Goal: Task Accomplishment & Management: Manage account settings

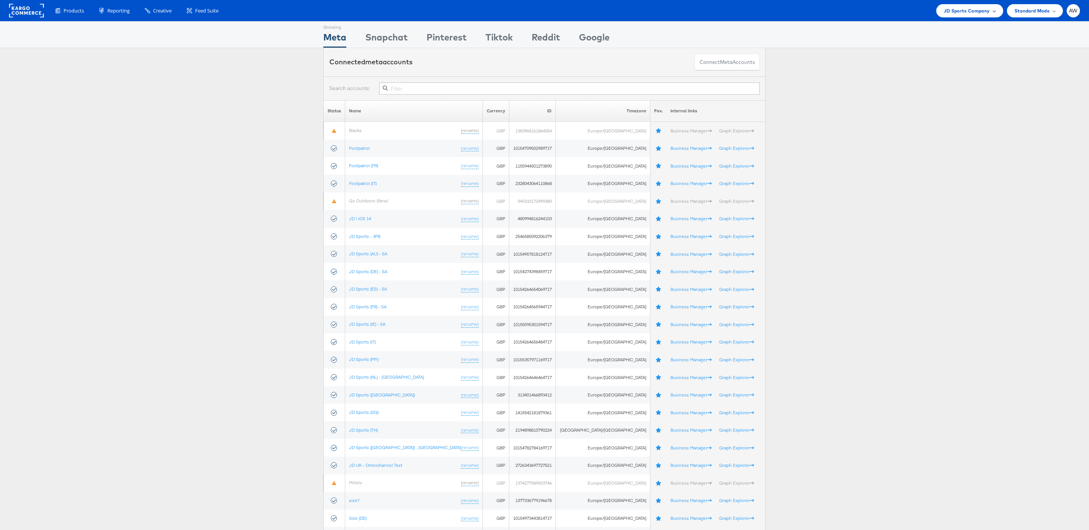
click at [965, 17] on li "JD Sports Company Switch Company ao.com Azadea / Assembly Forward3d (Landmark) …" at bounding box center [969, 10] width 67 height 13
click at [959, 12] on span "JD Sports Company" at bounding box center [966, 11] width 46 height 8
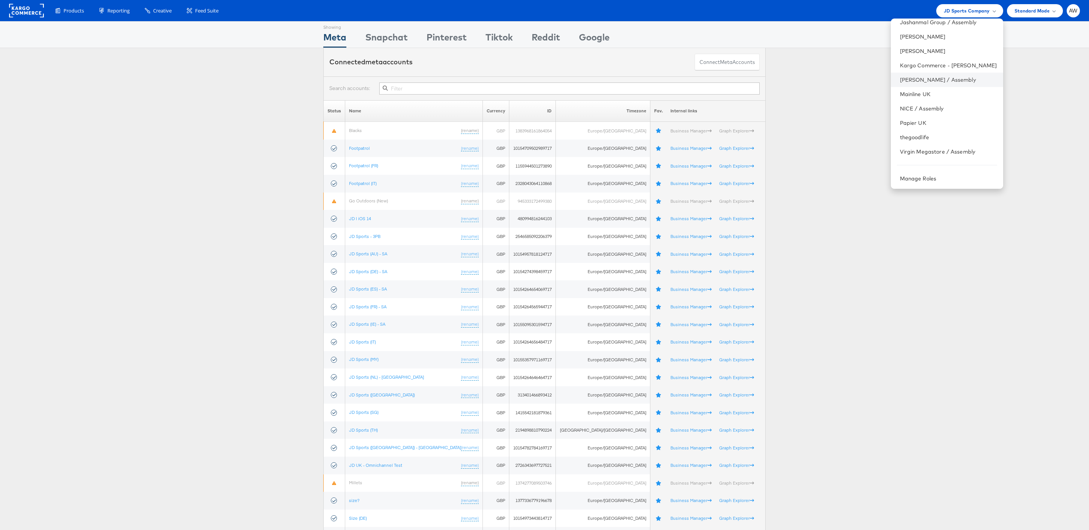
scroll to position [71, 0]
click at [940, 130] on link "Papier UK" at bounding box center [948, 130] width 97 height 8
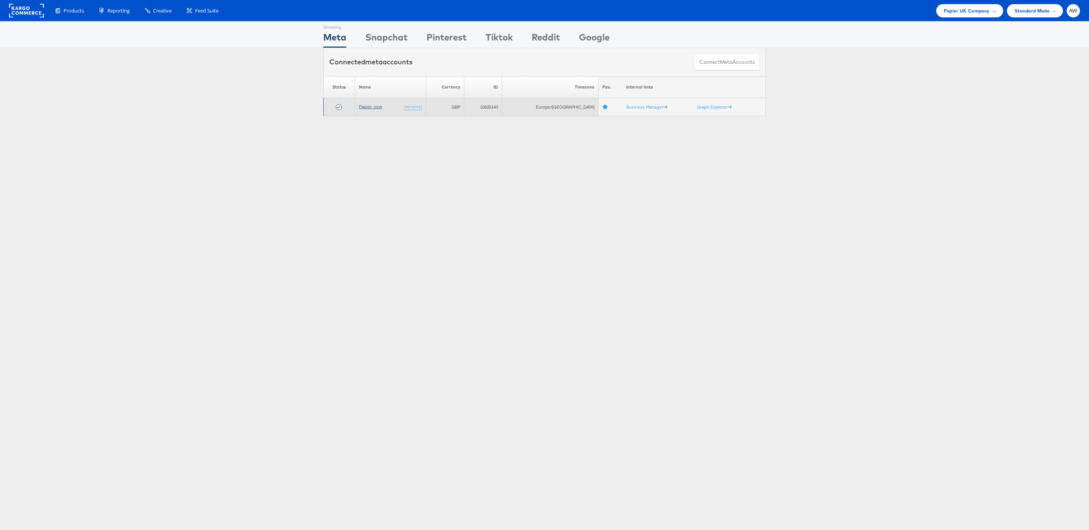
click at [378, 108] on link "Papier_new" at bounding box center [370, 107] width 23 height 6
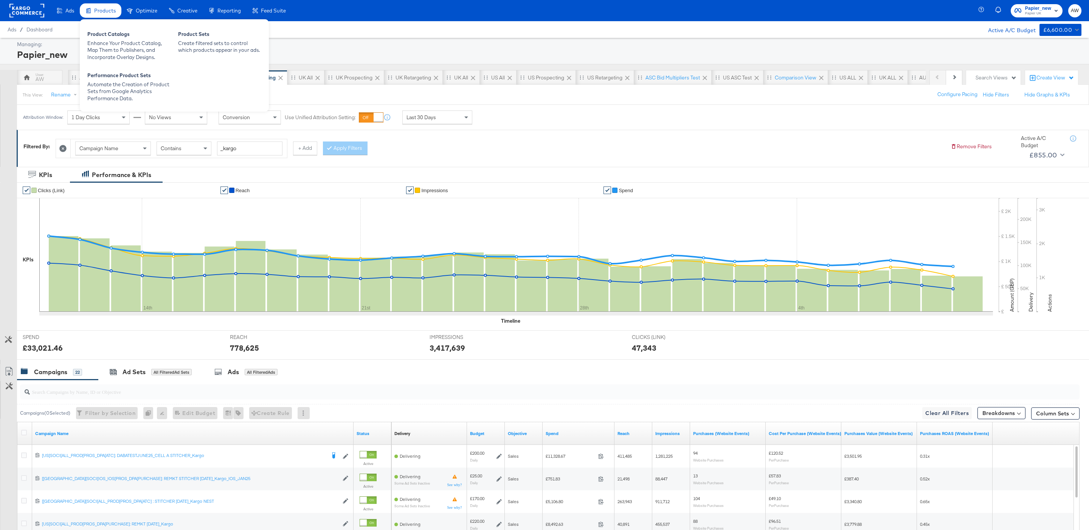
click at [111, 14] on div "Products" at bounding box center [105, 10] width 22 height 7
click at [121, 38] on div "Product Catalogs" at bounding box center [128, 35] width 83 height 9
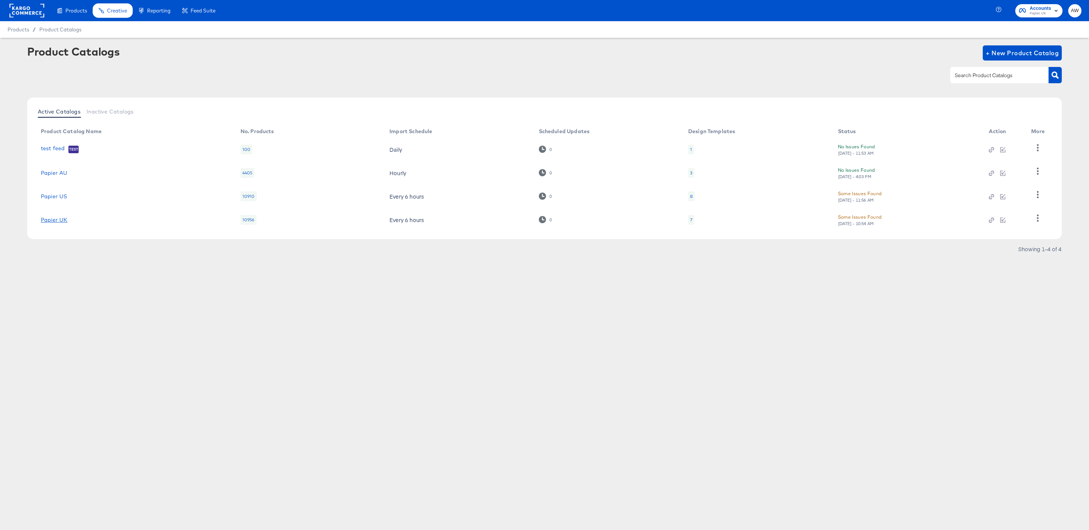
click at [62, 217] on link "Papier UK" at bounding box center [54, 220] width 26 height 6
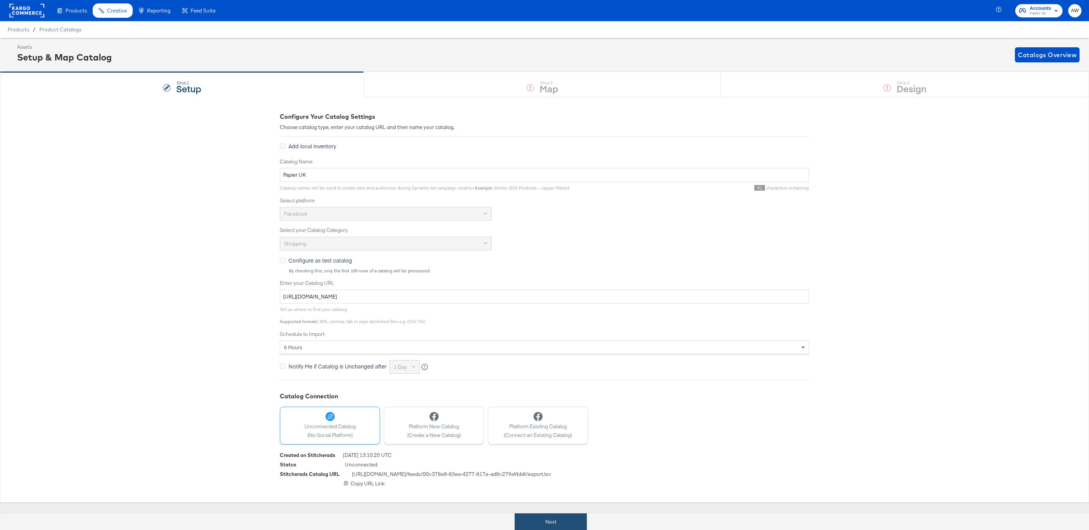
click at [577, 514] on button "Next" at bounding box center [550, 521] width 72 height 17
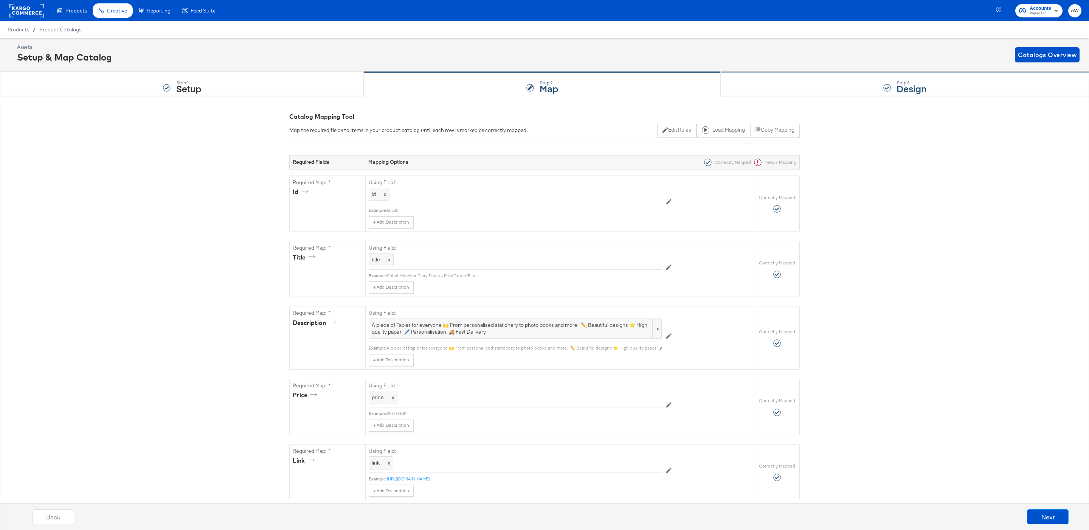
click at [784, 88] on div "Step: 3 Design" at bounding box center [904, 84] width 368 height 25
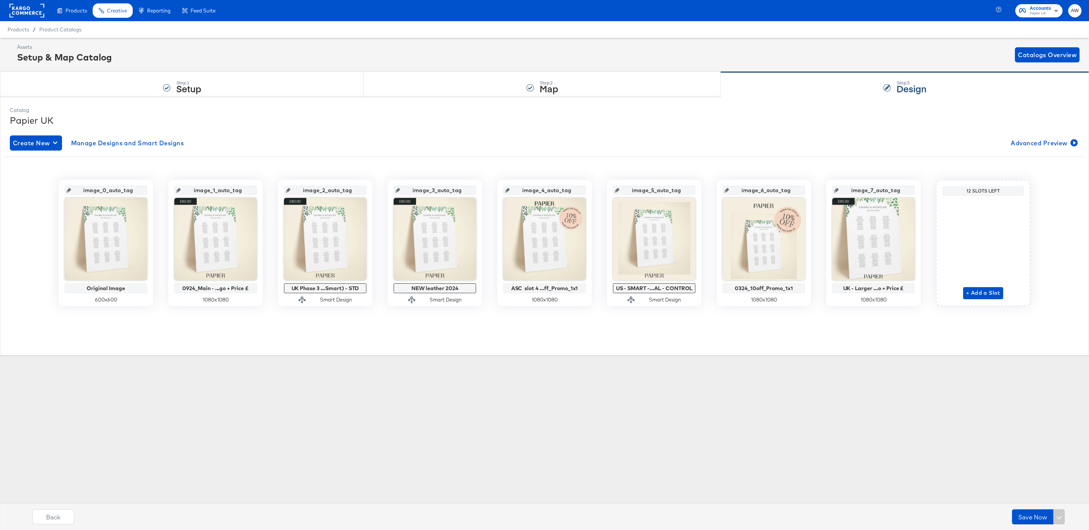
click at [134, 189] on input "image_0_auto_tag" at bounding box center [108, 187] width 74 height 20
click at [226, 186] on input "image_1_auto_tag" at bounding box center [218, 187] width 74 height 20
click at [206, 163] on div "image_0_auto_tag Original Image 600 x 600 image_1_auto_tag 0924_Main - ...go + …" at bounding box center [544, 240] width 1069 height 155
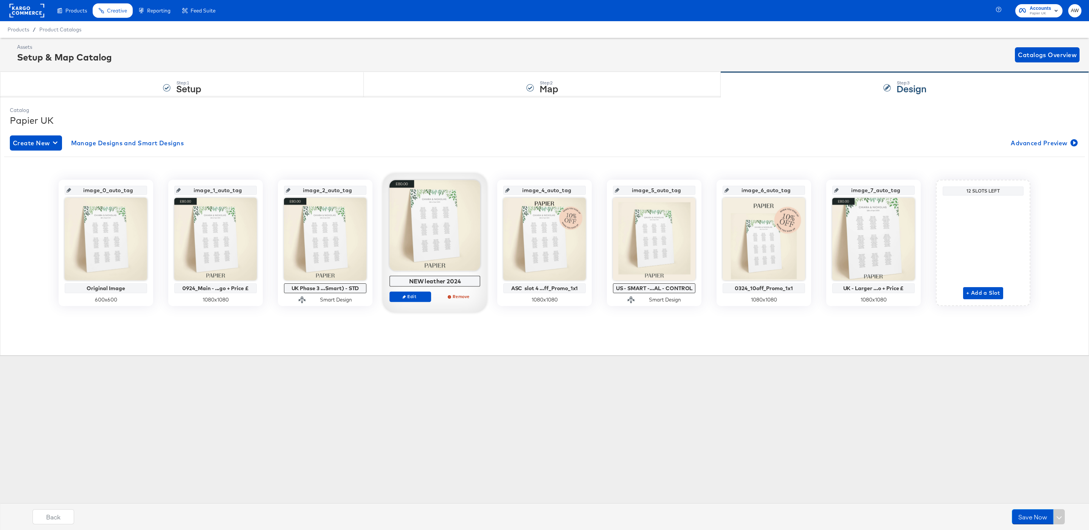
drag, startPoint x: 475, startPoint y: 186, endPoint x: 414, endPoint y: 198, distance: 61.6
click at [414, 198] on div "image_3_auto_tag NEW leather 2024 Edit Remove" at bounding box center [435, 242] width 104 height 139
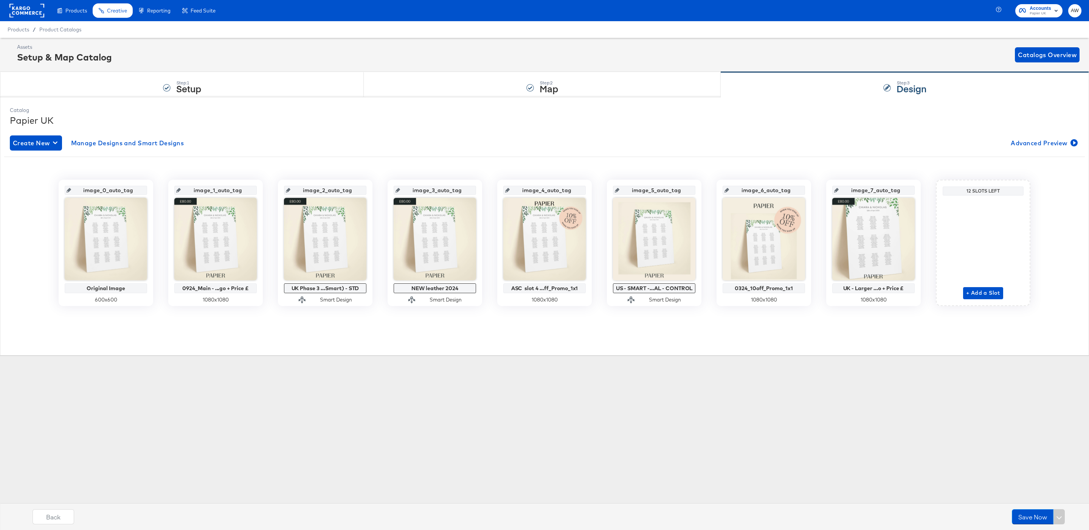
click at [465, 192] on input "image_3_auto_tag" at bounding box center [437, 187] width 74 height 20
click at [525, 148] on div "Create New Manage Designs and Smart Designs Advanced Preview" at bounding box center [544, 142] width 1069 height 15
click at [475, 188] on div "image_3_auto_tag" at bounding box center [434, 190] width 82 height 9
click at [29, 5] on rect at bounding box center [26, 11] width 35 height 14
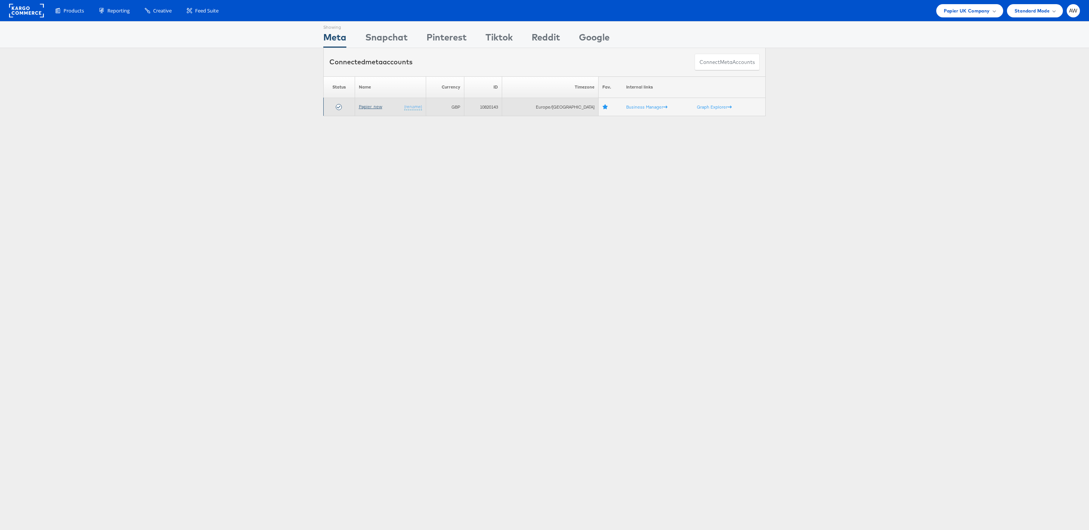
click at [374, 108] on link "Papier_new" at bounding box center [370, 107] width 23 height 6
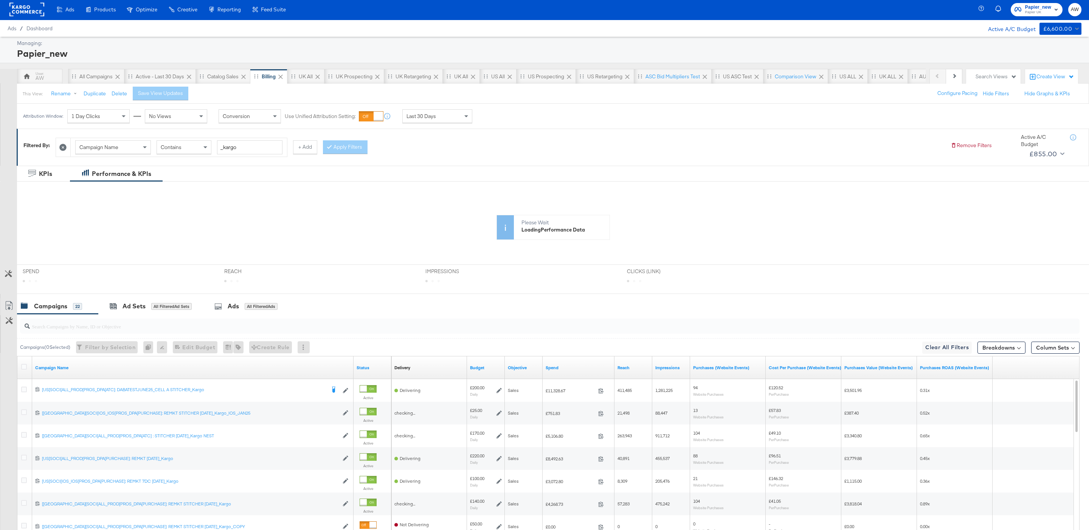
scroll to position [90, 0]
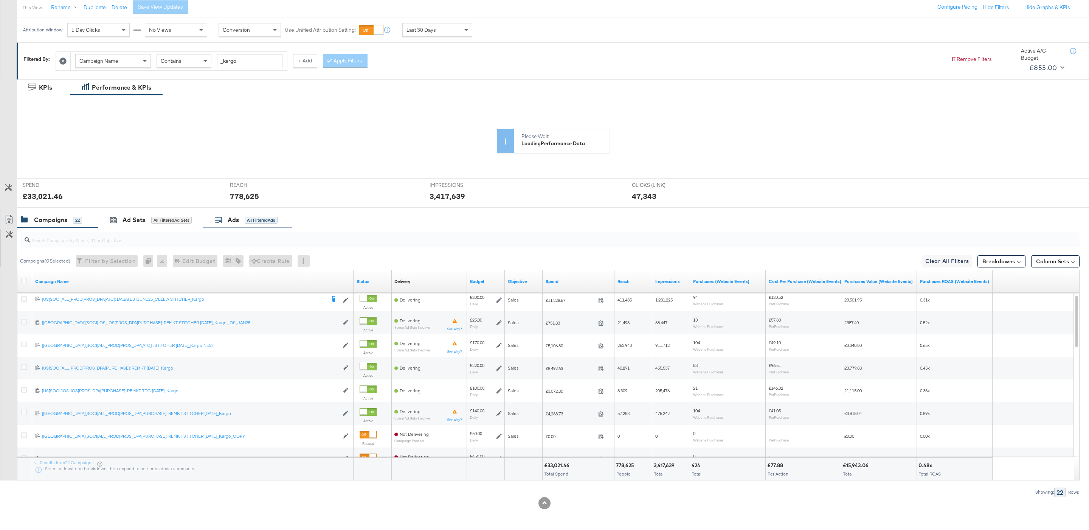
click at [259, 218] on div "All Filtered Ads" at bounding box center [261, 220] width 33 height 7
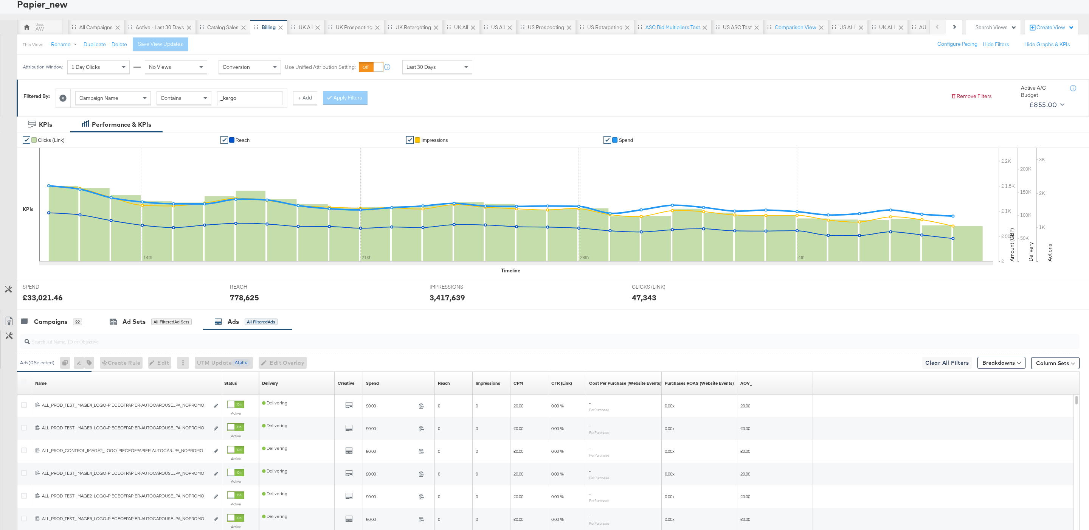
scroll to position [154, 0]
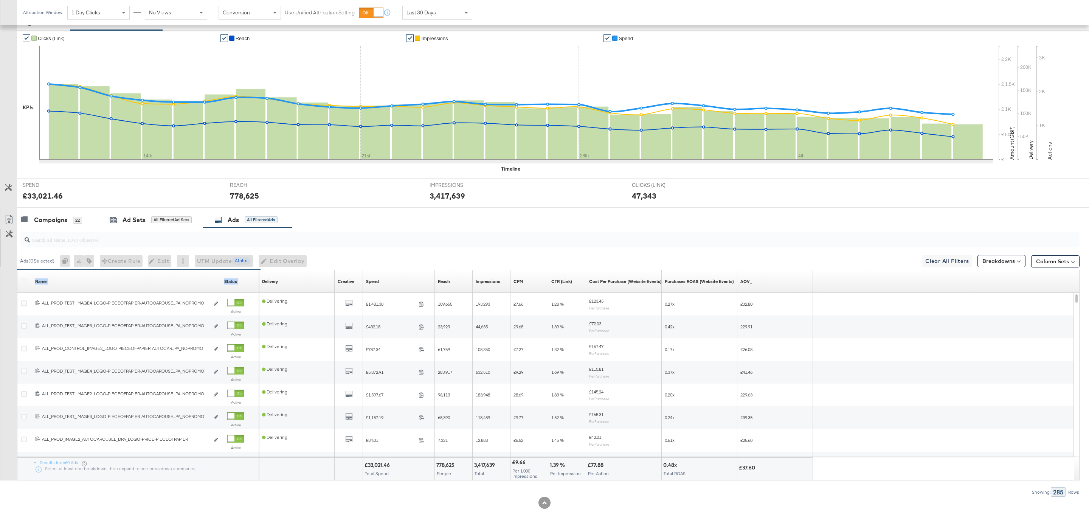
drag, startPoint x: 220, startPoint y: 277, endPoint x: 296, endPoint y: 274, distance: 76.4
click at [17, 270] on div "Name Sorting Unavailable Status Sorting Unavailable Delivery Sorting Unavailabl…" at bounding box center [17, 270] width 0 height 0
drag, startPoint x: 218, startPoint y: 278, endPoint x: 264, endPoint y: 278, distance: 45.7
click at [17, 270] on div "Name Sorting Unavailable Status Sorting Unavailable Delivery Sorting Unavailabl…" at bounding box center [17, 270] width 0 height 0
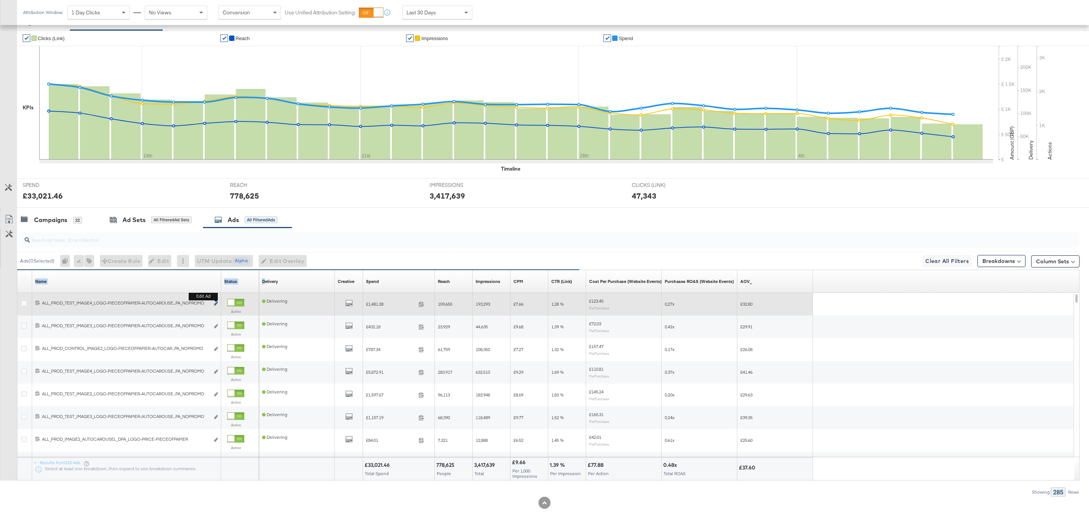
click at [216, 303] on icon "link" at bounding box center [216, 303] width 4 height 4
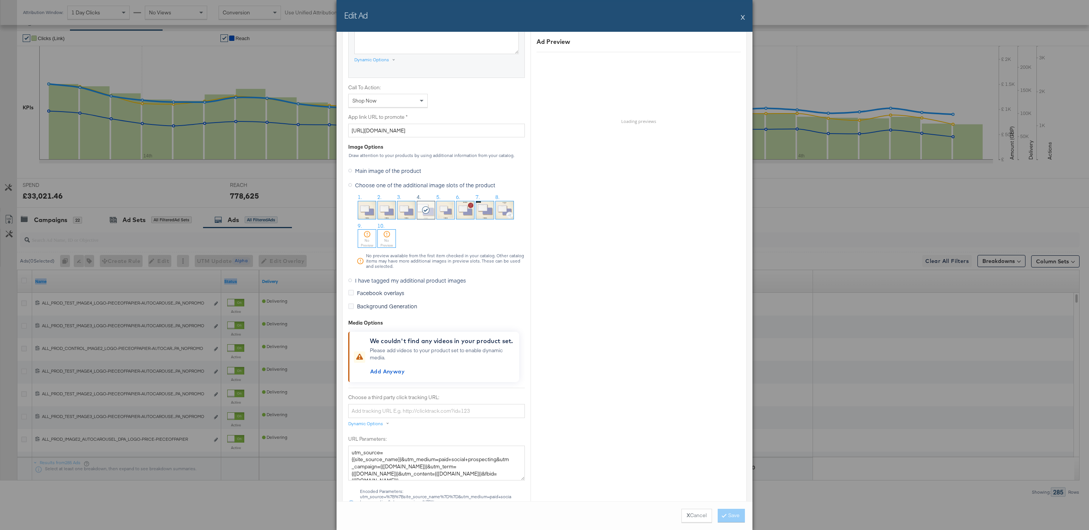
scroll to position [559, 0]
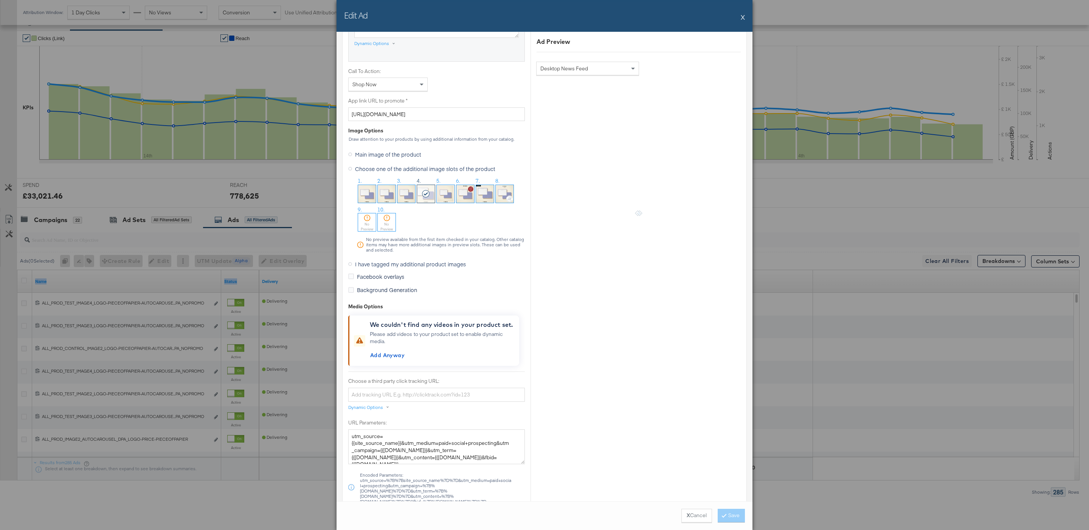
click at [395, 268] on span "I have tagged my additional product images" at bounding box center [410, 264] width 111 height 8
click at [0, 0] on input "I have tagged my additional product images" at bounding box center [0, 0] width 0 height 0
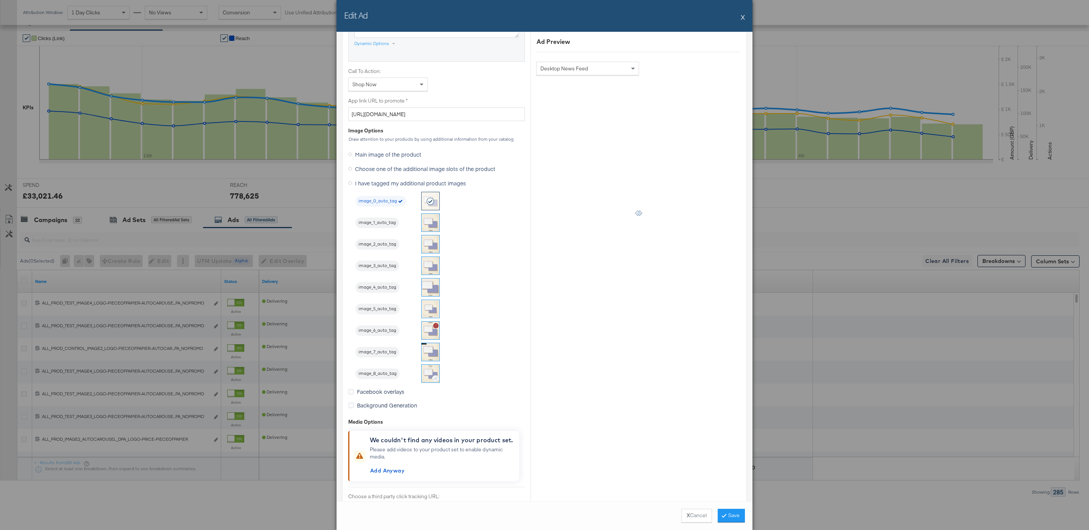
click at [427, 171] on span "Choose one of the additional image slots of the product" at bounding box center [425, 169] width 140 height 8
click at [0, 0] on input "Choose one of the additional image slots of the product" at bounding box center [0, 0] width 0 height 0
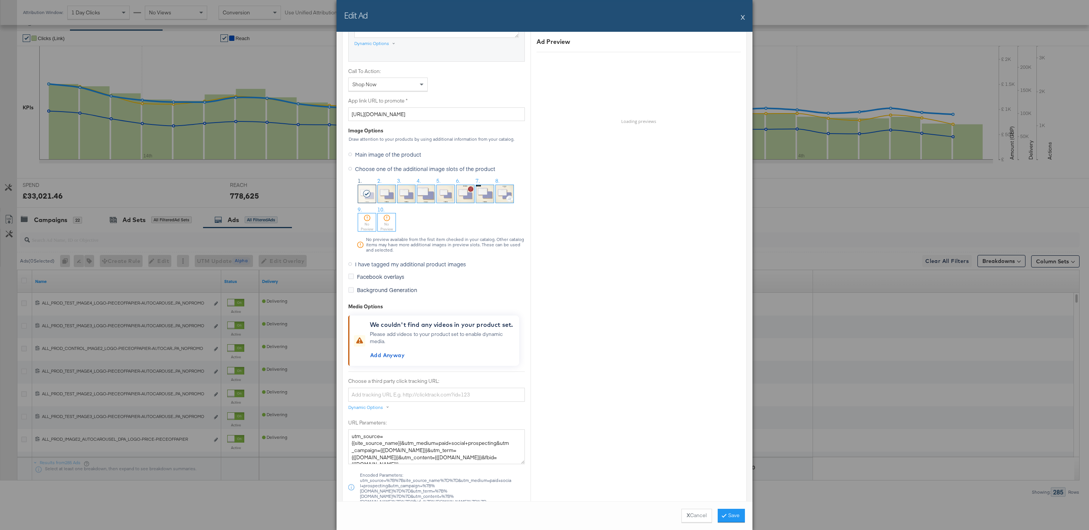
click at [394, 265] on span "I have tagged my additional product images" at bounding box center [410, 264] width 111 height 8
click at [0, 0] on input "I have tagged my additional product images" at bounding box center [0, 0] width 0 height 0
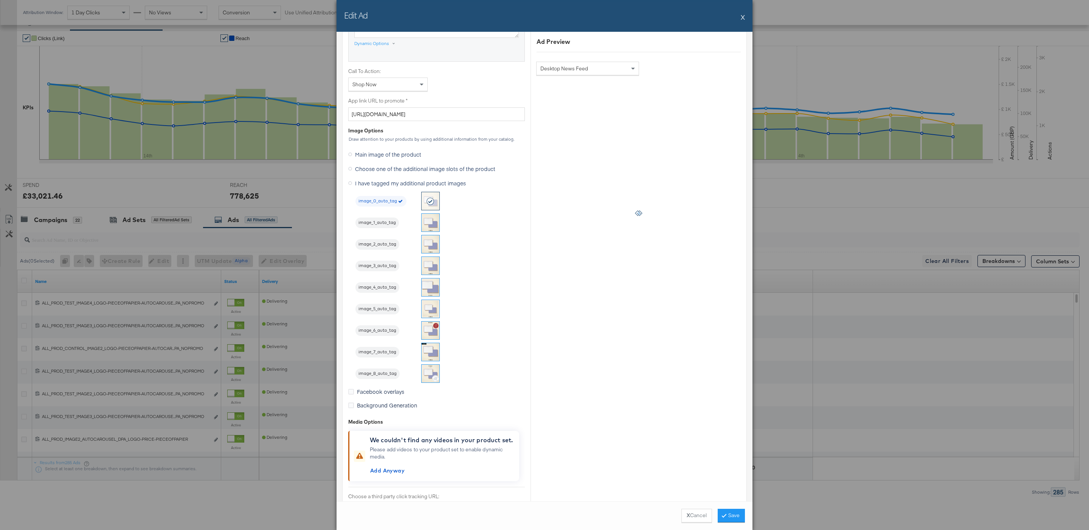
click at [741, 20] on button "X" at bounding box center [742, 16] width 4 height 15
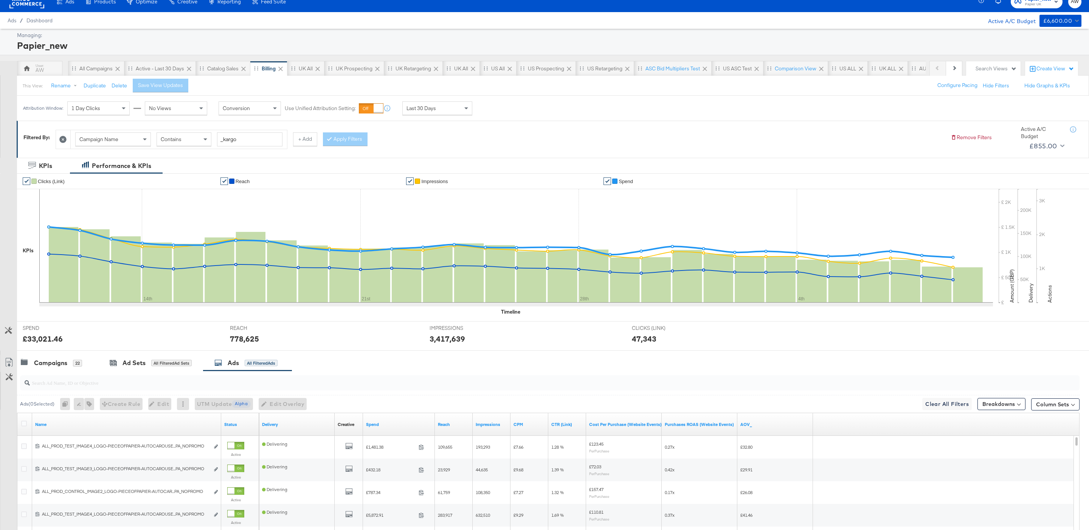
scroll to position [0, 0]
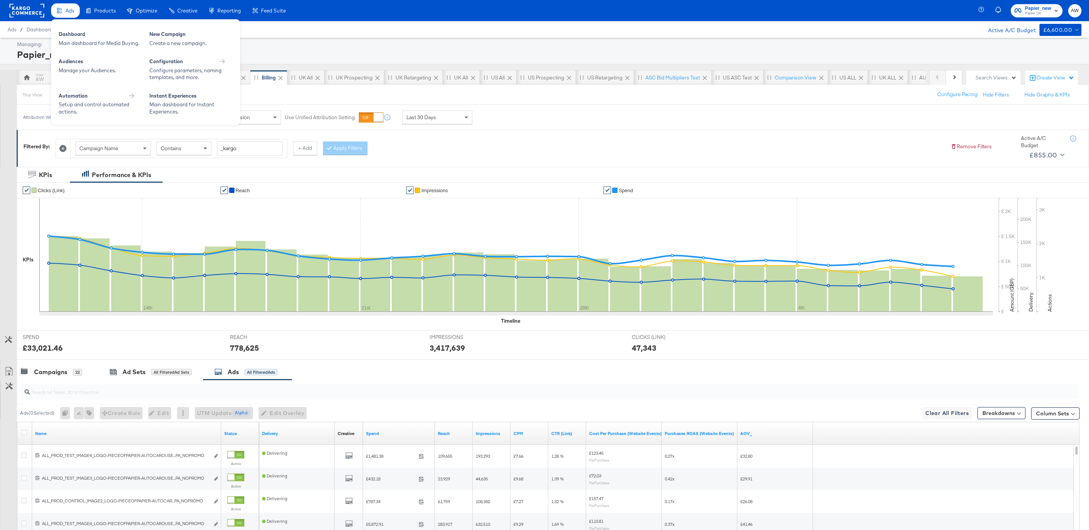
click at [67, 14] on div "Ads" at bounding box center [65, 10] width 29 height 15
click at [81, 35] on div "Dashboard" at bounding box center [100, 35] width 83 height 9
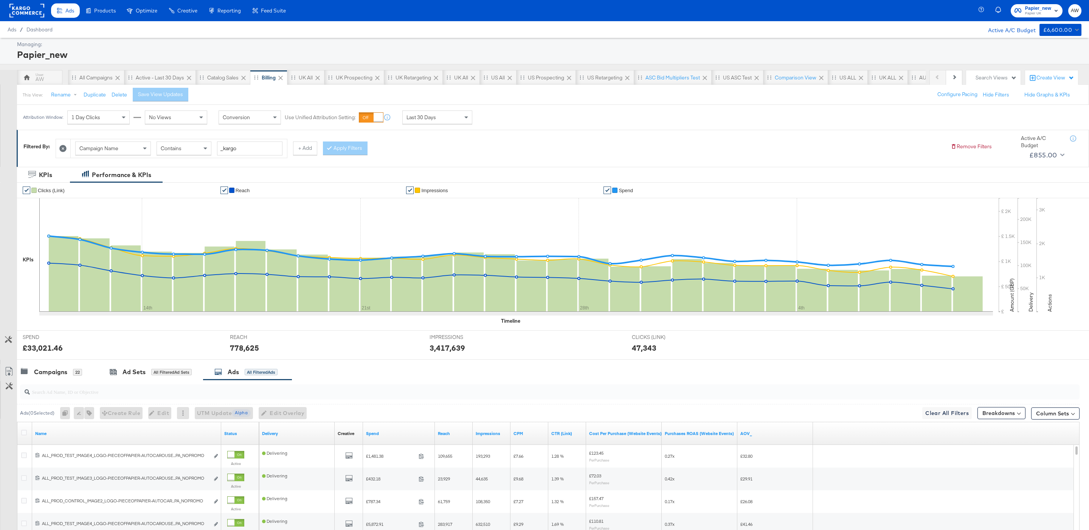
click at [277, 41] on div "Managing:" at bounding box center [548, 44] width 1062 height 7
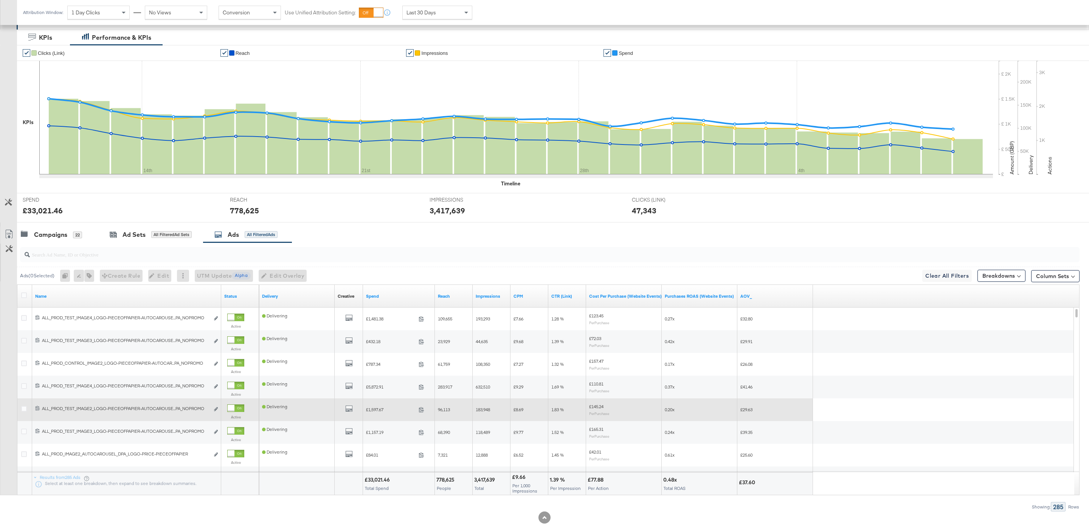
scroll to position [138, 0]
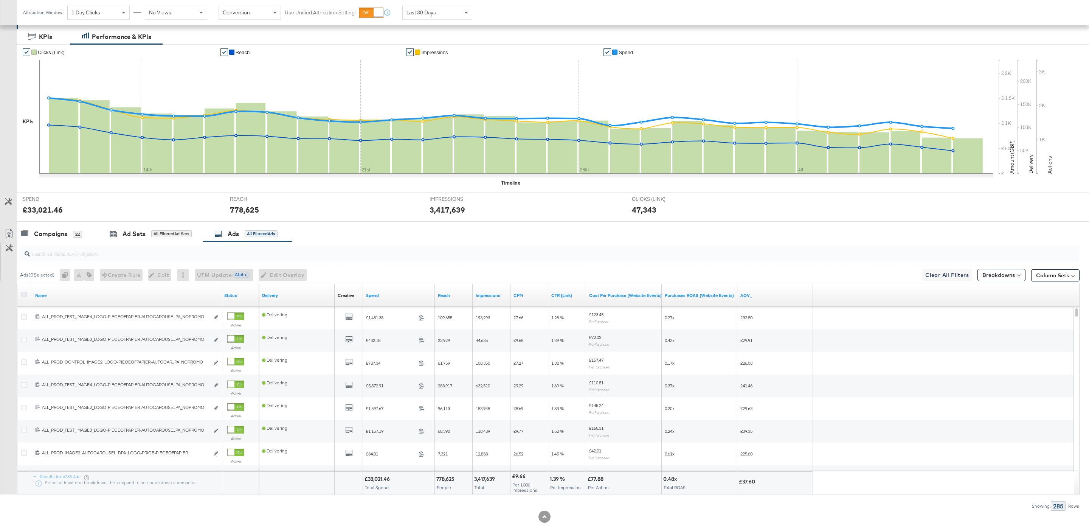
click at [25, 295] on icon at bounding box center [24, 294] width 6 height 6
click at [0, 0] on input "checkbox" at bounding box center [0, 0] width 0 height 0
click at [25, 296] on icon at bounding box center [24, 294] width 6 height 6
click at [0, 0] on input "checkbox" at bounding box center [0, 0] width 0 height 0
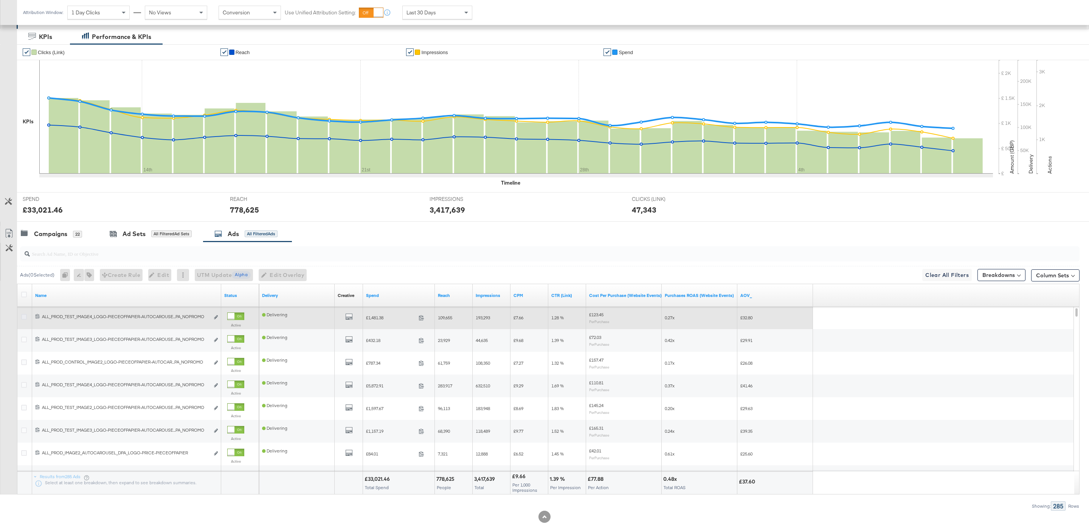
click at [25, 319] on icon at bounding box center [24, 317] width 6 height 6
click at [0, 0] on input "checkbox" at bounding box center [0, 0] width 0 height 0
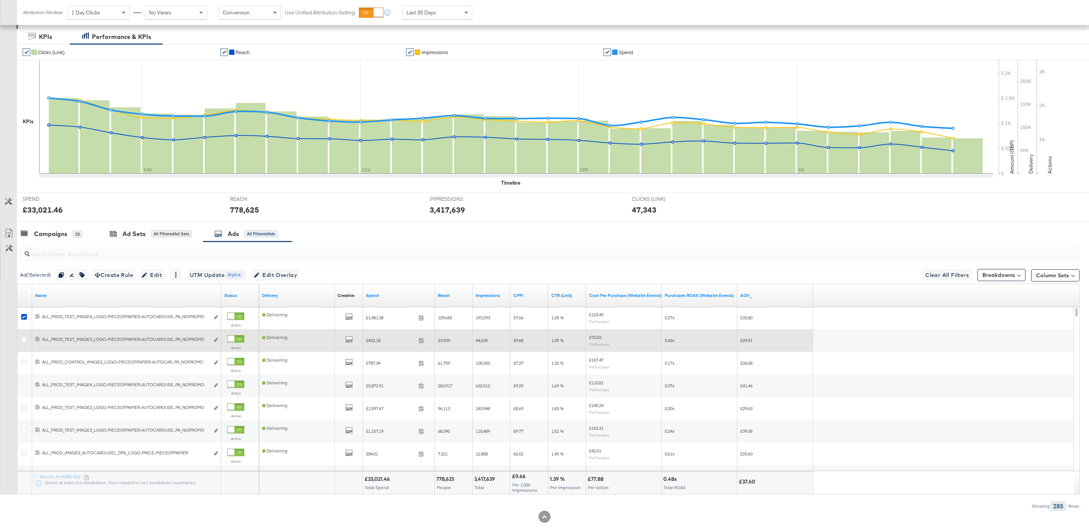
click at [25, 347] on div at bounding box center [25, 340] width 14 height 14
click at [24, 342] on icon at bounding box center [24, 339] width 6 height 6
click at [0, 0] on input "checkbox" at bounding box center [0, 0] width 0 height 0
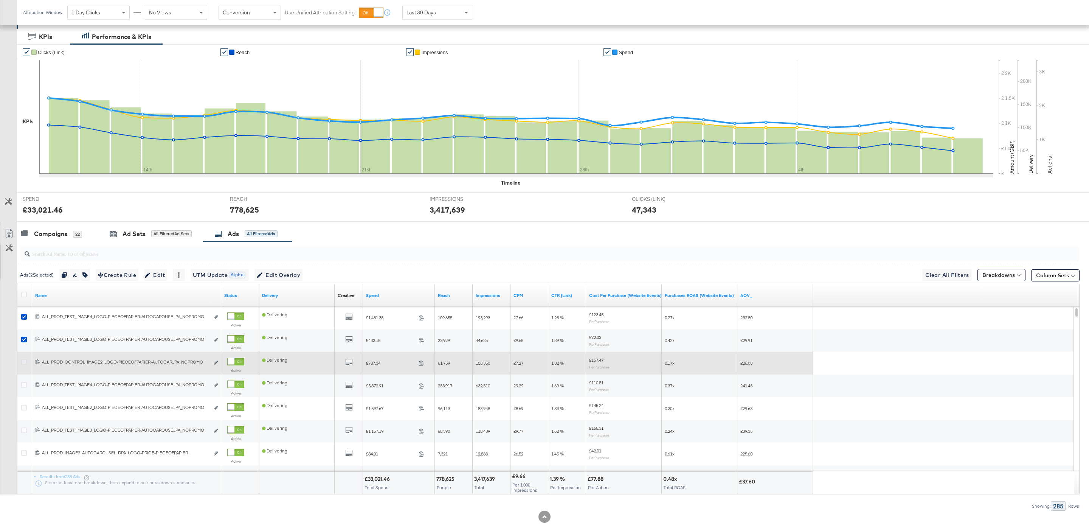
click at [24, 363] on icon at bounding box center [24, 362] width 6 height 6
click at [0, 0] on input "checkbox" at bounding box center [0, 0] width 0 height 0
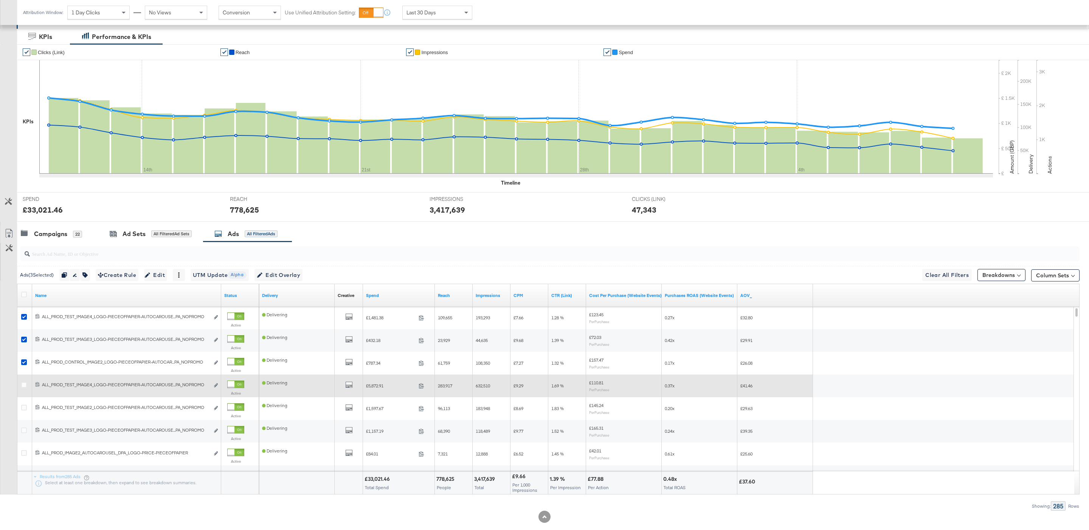
click at [24, 381] on div at bounding box center [25, 386] width 14 height 14
click at [24, 387] on icon at bounding box center [24, 385] width 6 height 6
click at [0, 0] on input "checkbox" at bounding box center [0, 0] width 0 height 0
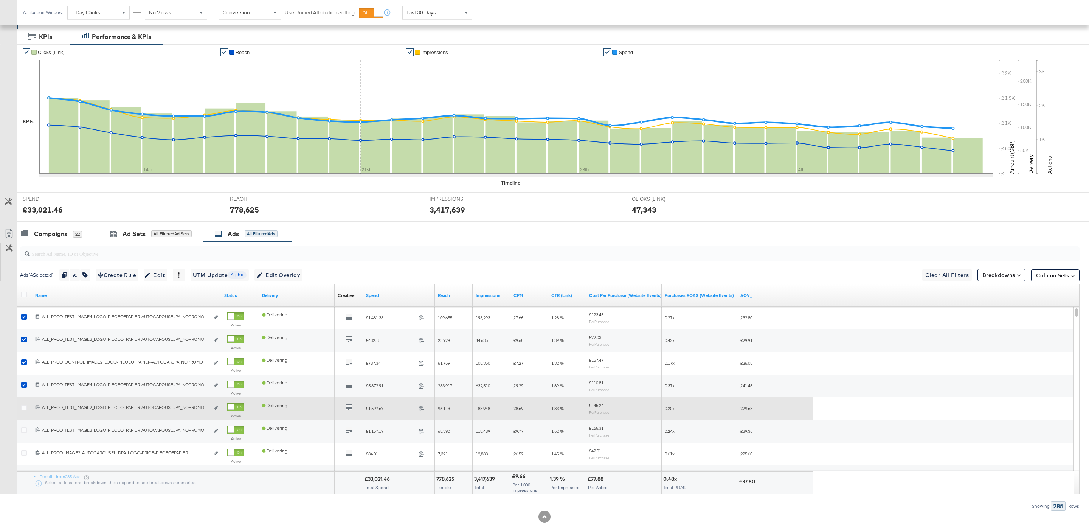
click at [24, 412] on div at bounding box center [25, 408] width 8 height 8
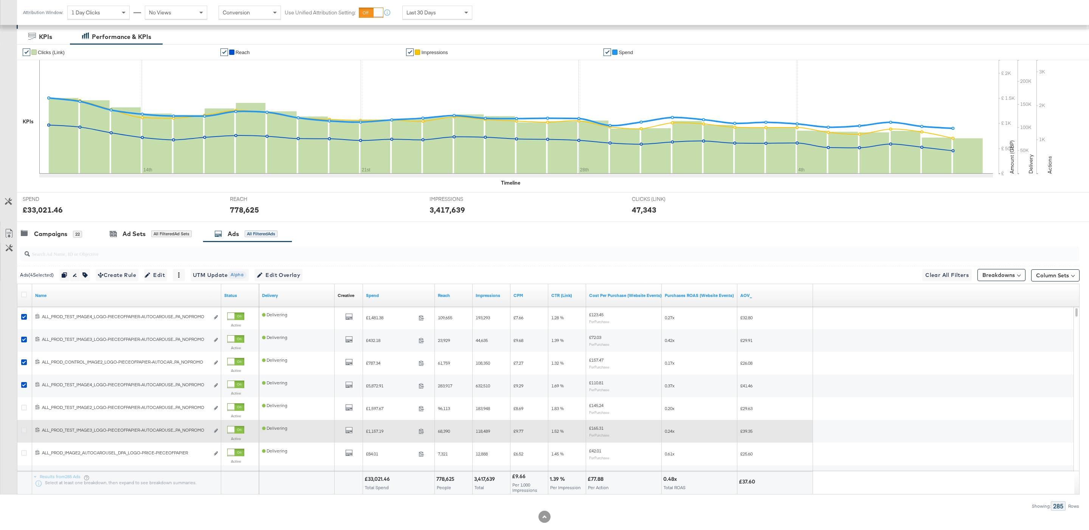
click at [25, 429] on icon at bounding box center [24, 430] width 6 height 6
click at [0, 0] on input "checkbox" at bounding box center [0, 0] width 0 height 0
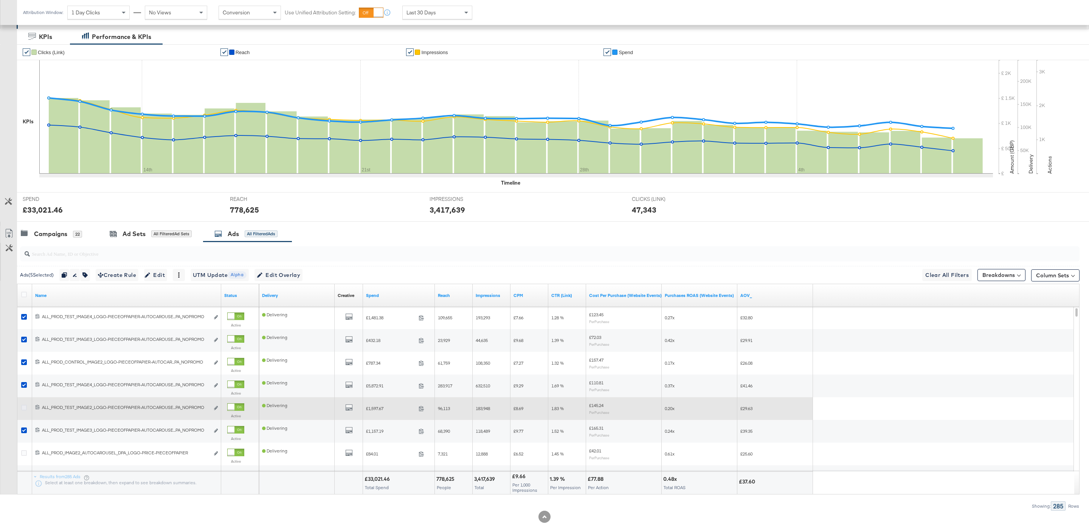
click at [25, 410] on icon at bounding box center [24, 407] width 6 height 6
click at [0, 0] on input "checkbox" at bounding box center [0, 0] width 0 height 0
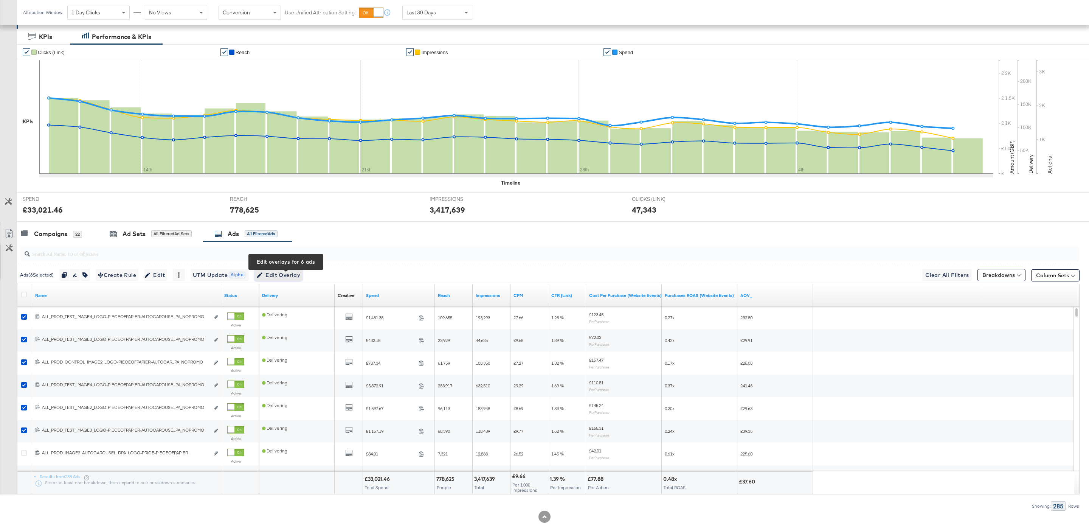
click at [297, 276] on span "Edit Overlay Edit overlays for 6 ads" at bounding box center [278, 274] width 43 height 9
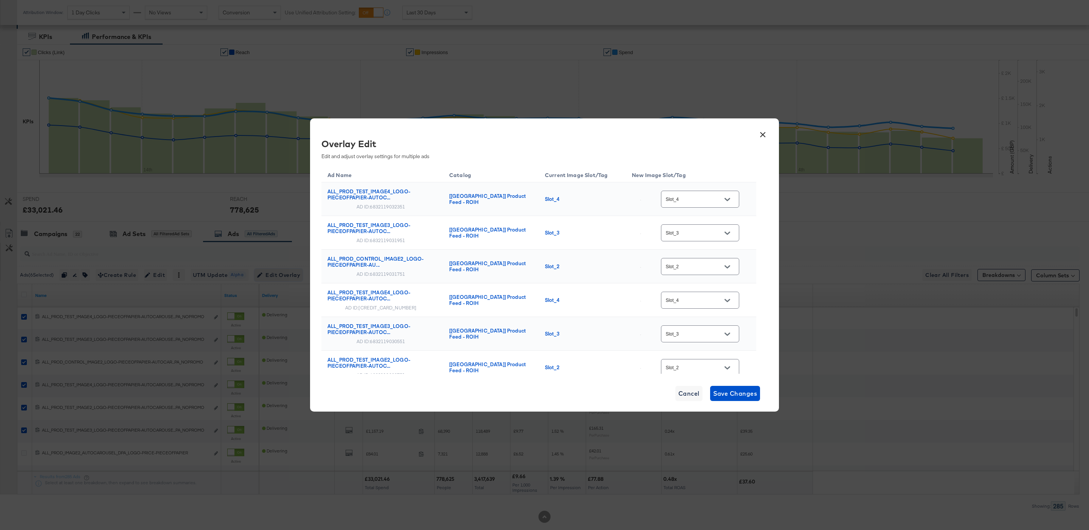
click at [725, 197] on button "Open" at bounding box center [726, 199] width 11 height 11
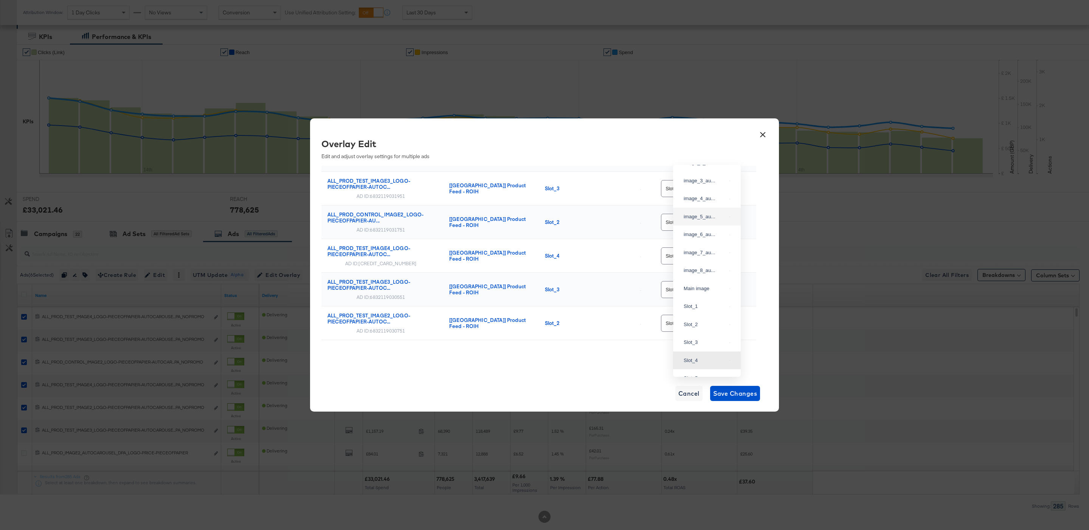
scroll to position [0, 0]
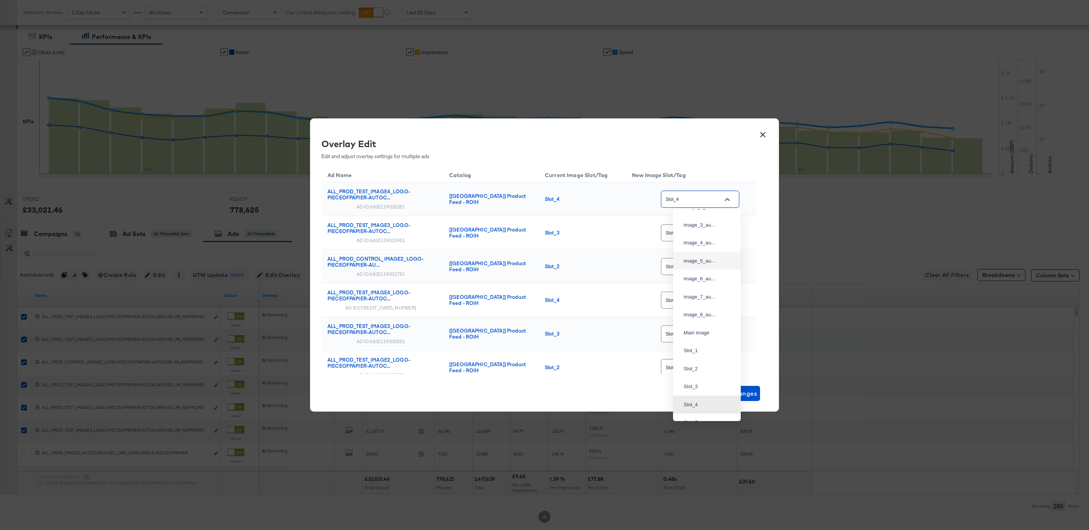
click at [760, 136] on button "×" at bounding box center [763, 133] width 14 height 14
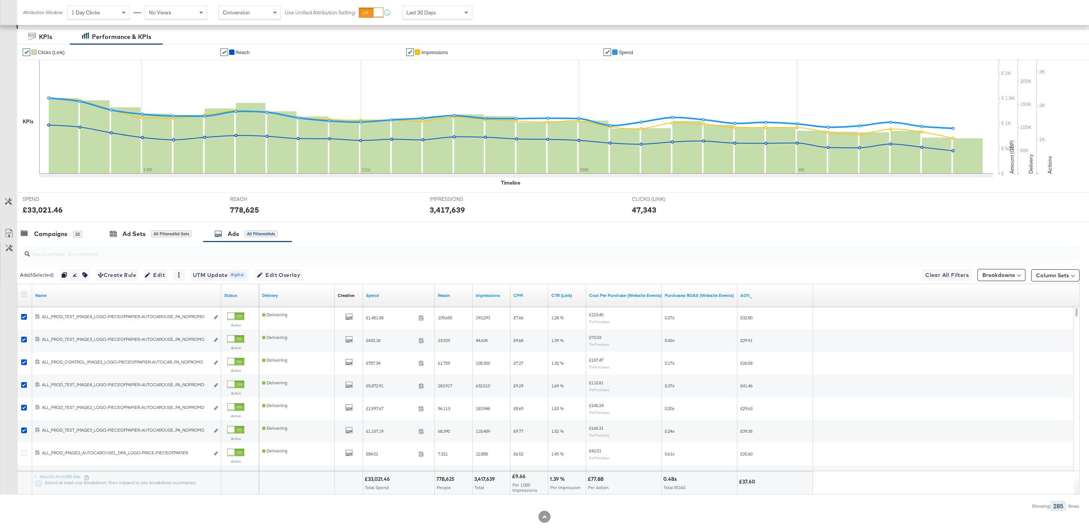
click at [25, 296] on icon at bounding box center [24, 294] width 6 height 6
click at [0, 0] on input "checkbox" at bounding box center [0, 0] width 0 height 0
click at [25, 296] on icon at bounding box center [24, 294] width 6 height 6
click at [0, 0] on input "checkbox" at bounding box center [0, 0] width 0 height 0
click at [494, 228] on div "Campaigns 22 Ad Sets All Filtered Ad Sets Ads All Filtered Ads" at bounding box center [553, 234] width 1072 height 16
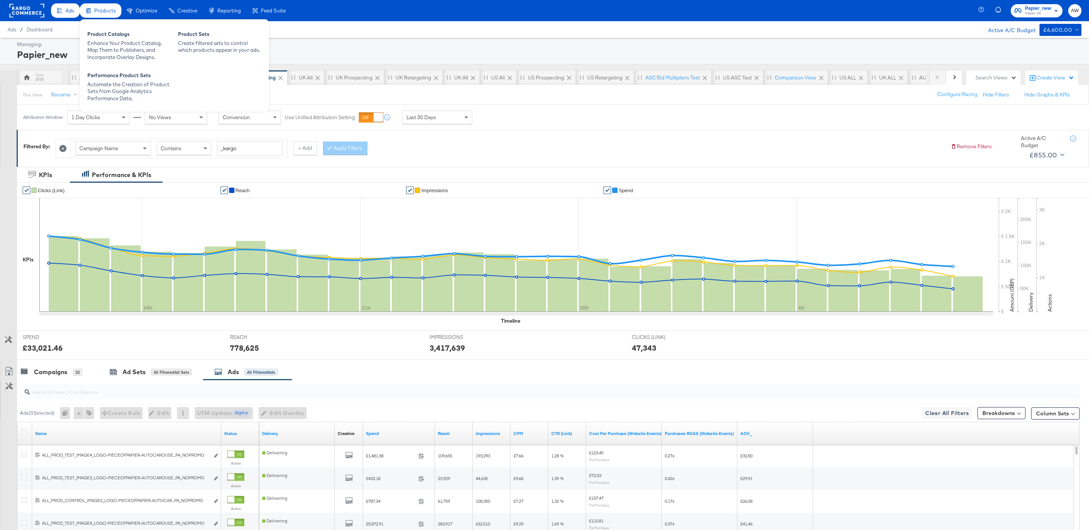
click at [97, 6] on div "Products" at bounding box center [101, 10] width 42 height 15
click at [113, 42] on div "Enhance Your Product Catalog, Map Them to Publishers, and Incorporate Overlay D…" at bounding box center [128, 50] width 83 height 21
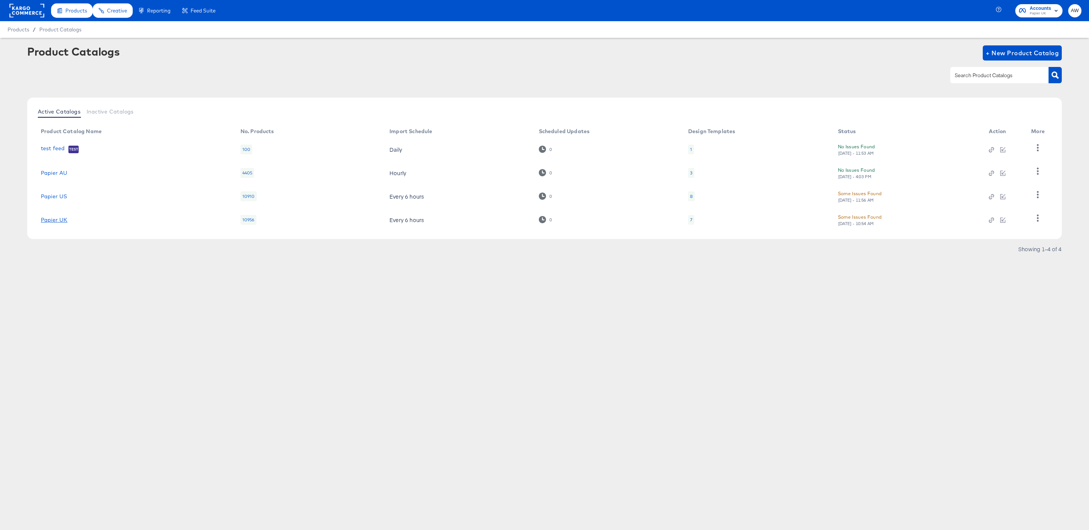
click at [59, 220] on link "Papier UK" at bounding box center [54, 220] width 26 height 6
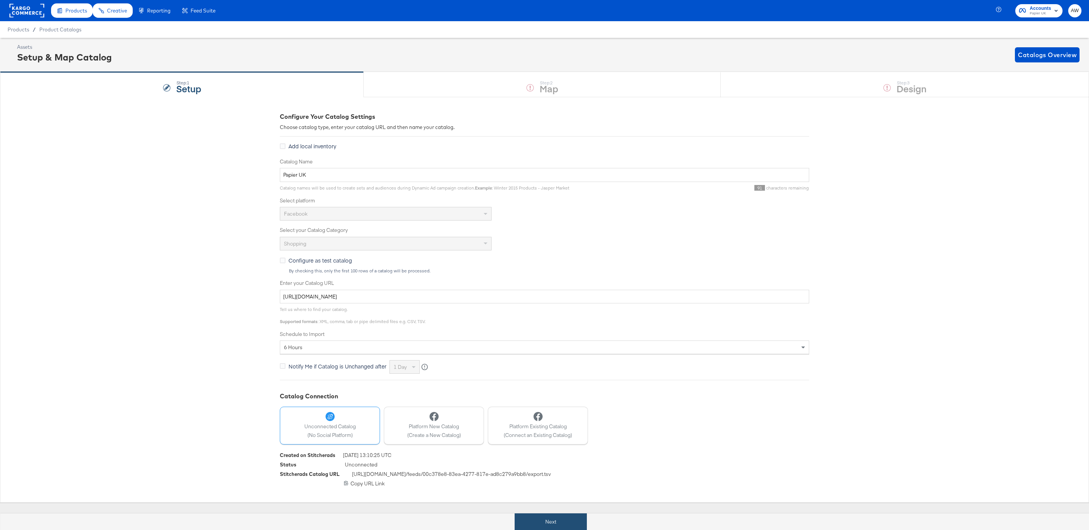
click at [569, 515] on button "Next" at bounding box center [550, 521] width 72 height 17
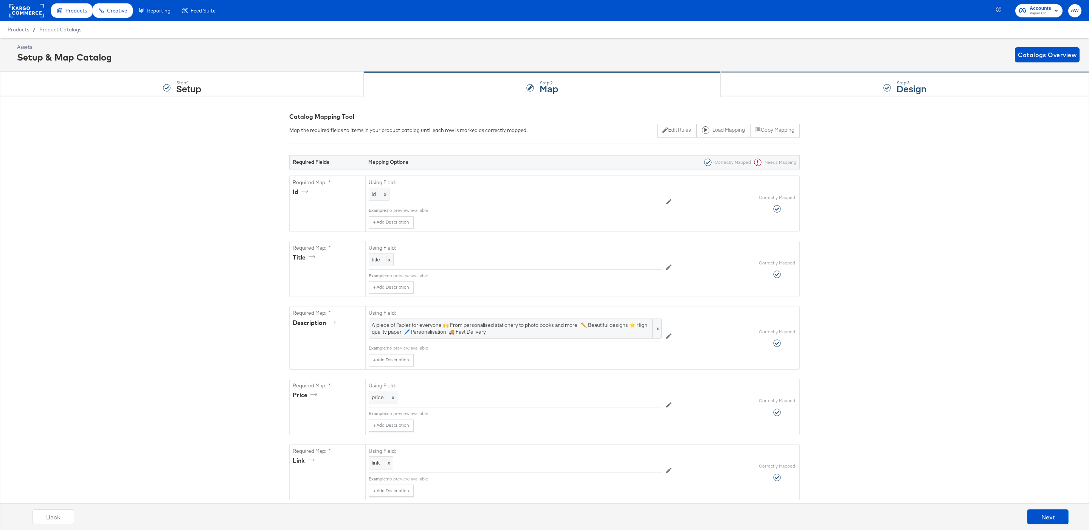
click at [805, 90] on div "Step: 3 Design" at bounding box center [904, 84] width 368 height 25
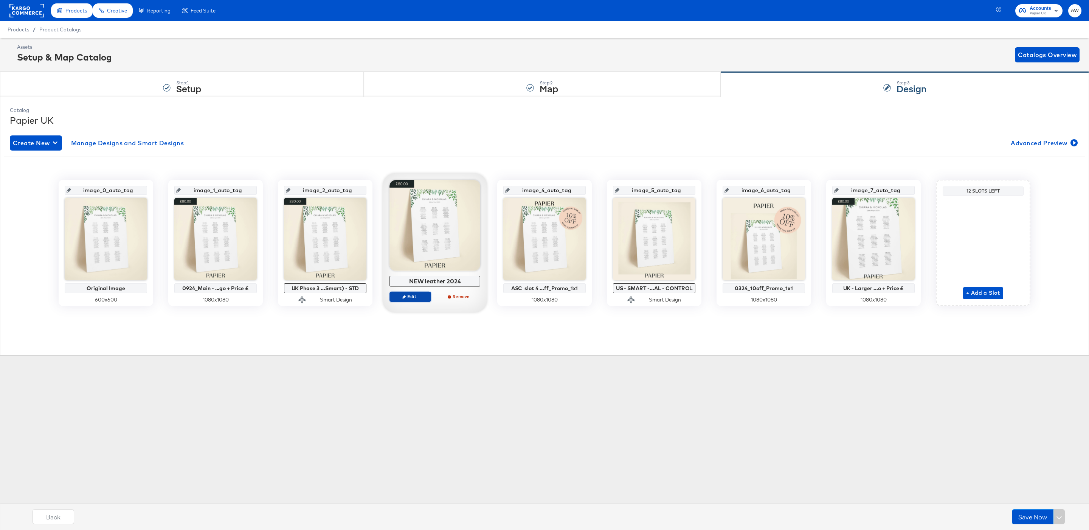
click at [418, 297] on span "Edit" at bounding box center [410, 296] width 35 height 6
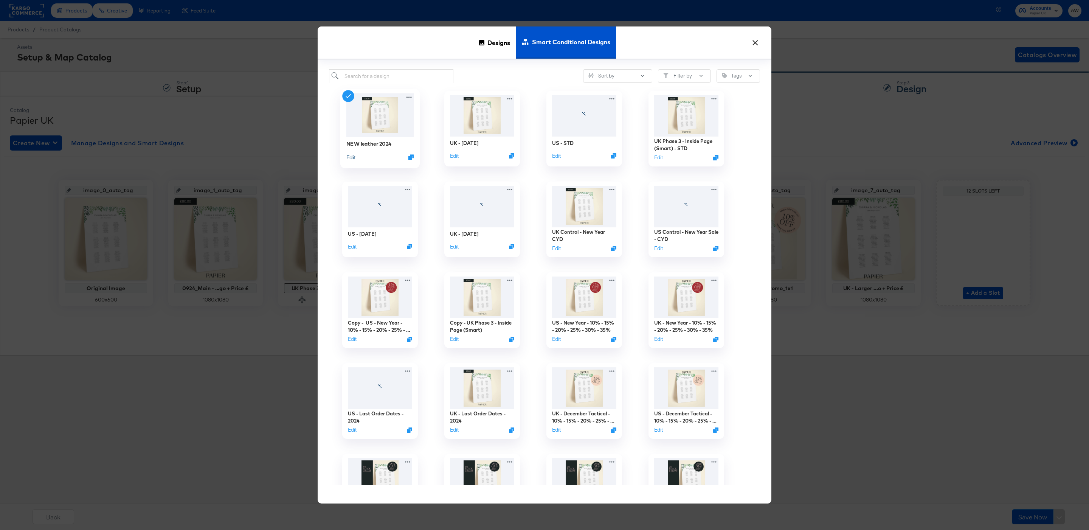
click at [353, 157] on button "Edit" at bounding box center [350, 156] width 9 height 7
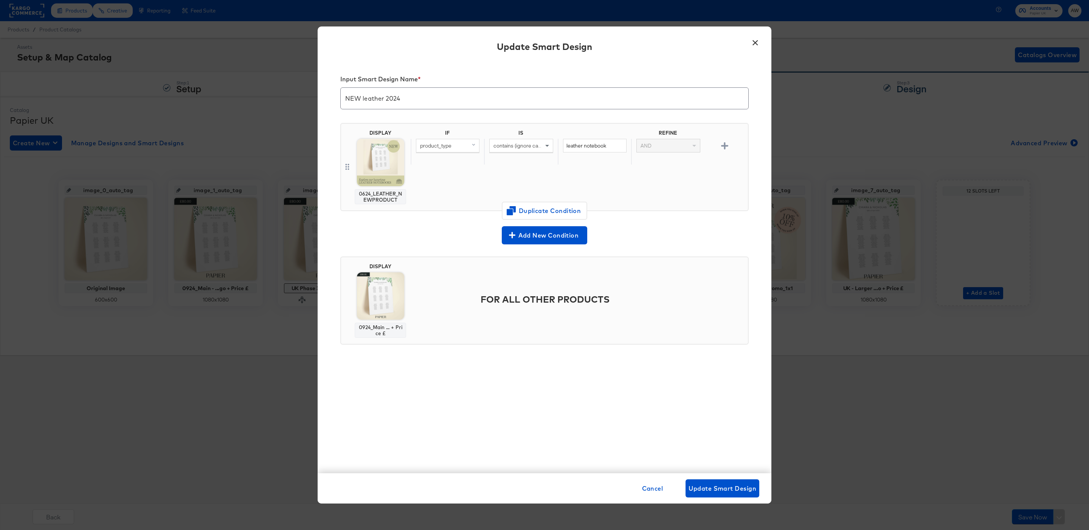
click at [705, 242] on div "Add New Condition" at bounding box center [544, 235] width 408 height 18
click at [754, 44] on button "×" at bounding box center [755, 41] width 14 height 14
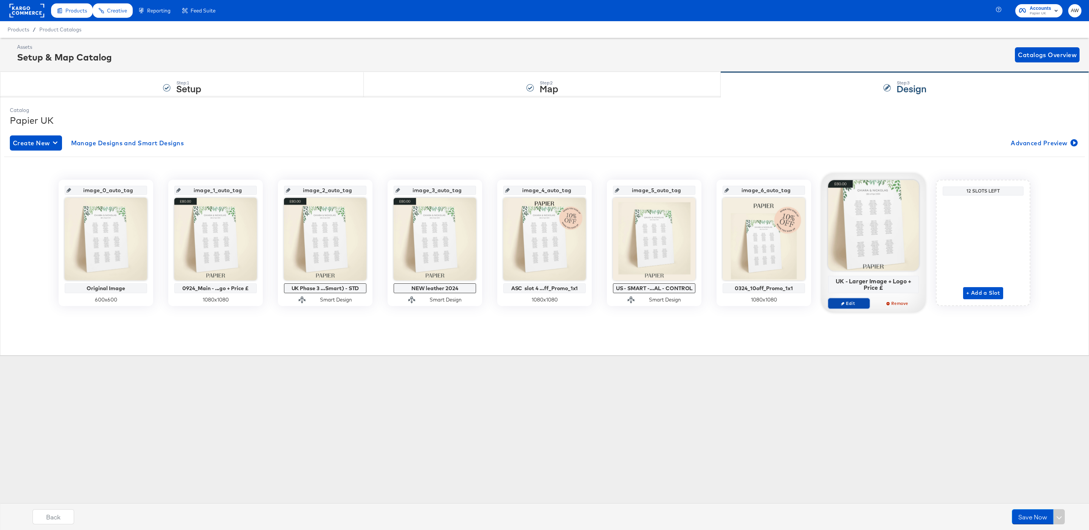
click at [842, 305] on icon "button" at bounding box center [842, 302] width 3 height 3
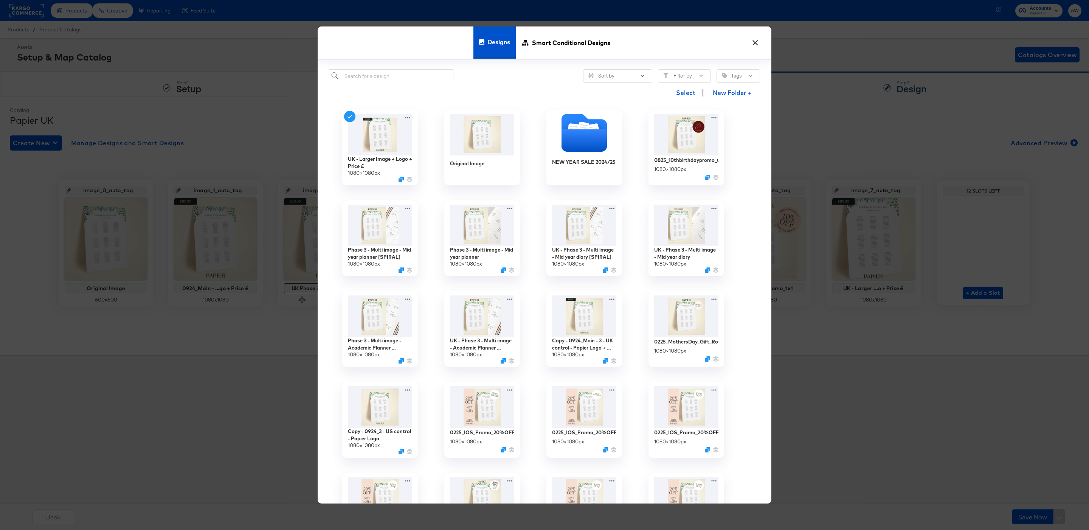
click at [755, 42] on button "×" at bounding box center [755, 41] width 14 height 14
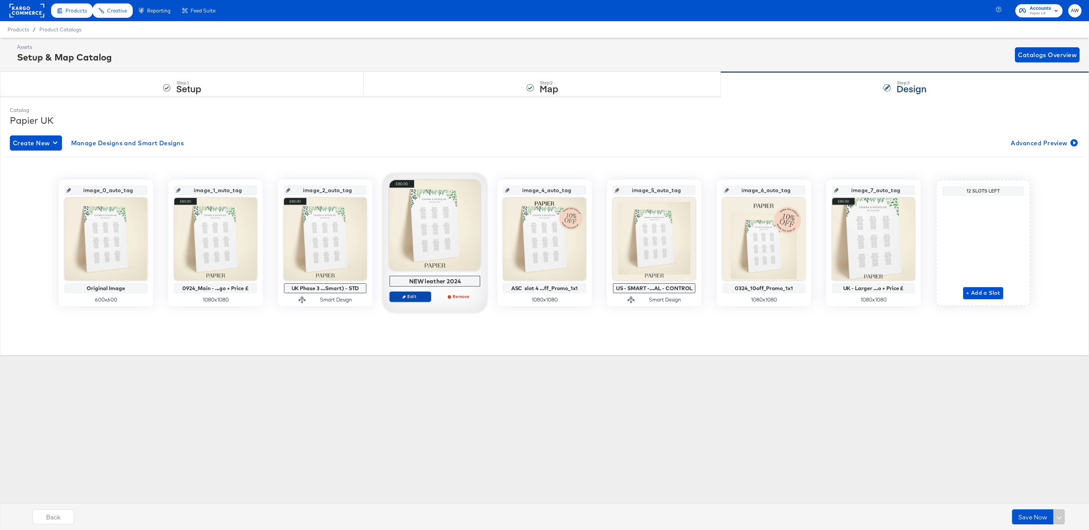
click at [414, 298] on span "Edit" at bounding box center [410, 296] width 35 height 6
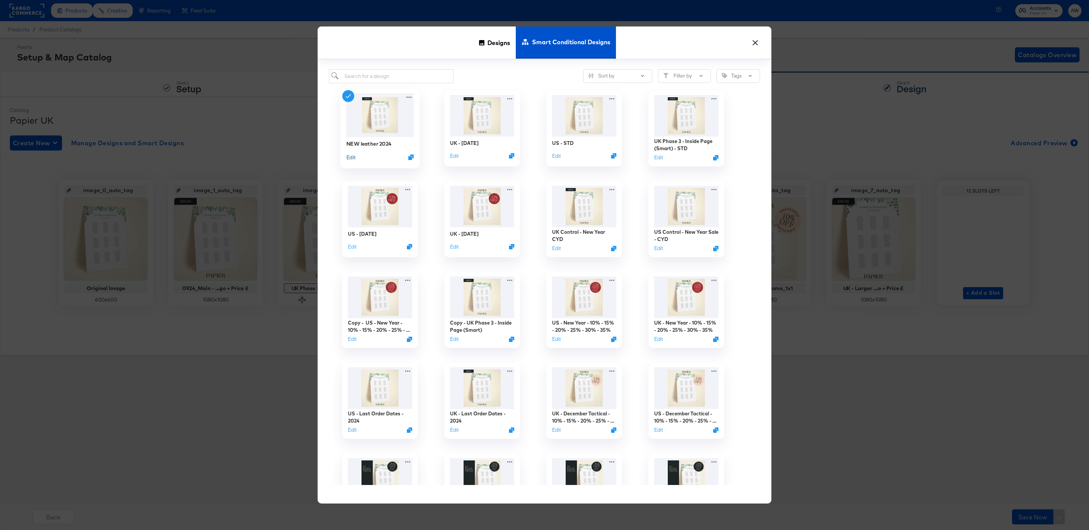
click at [347, 159] on button "Edit" at bounding box center [350, 156] width 9 height 7
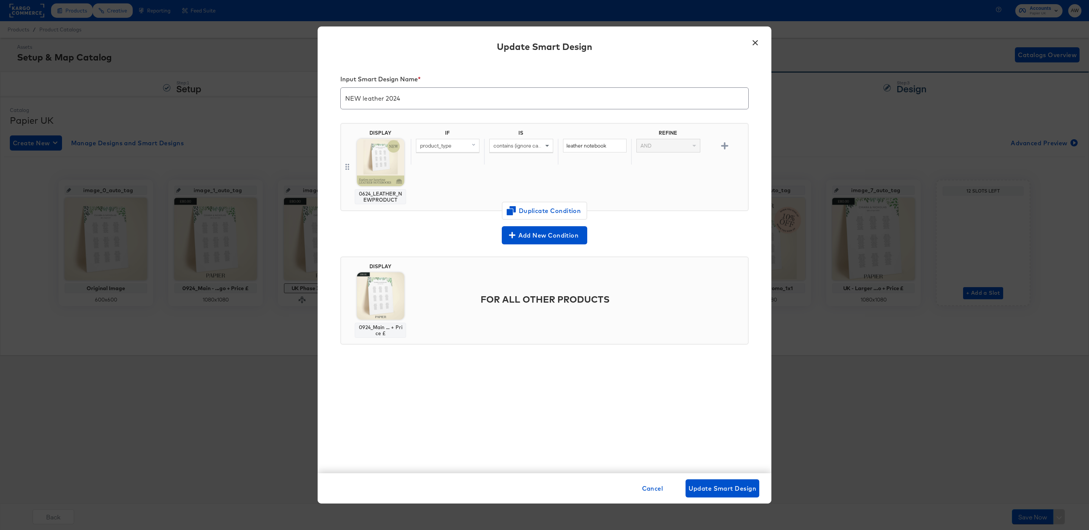
click at [750, 44] on button "×" at bounding box center [755, 41] width 14 height 14
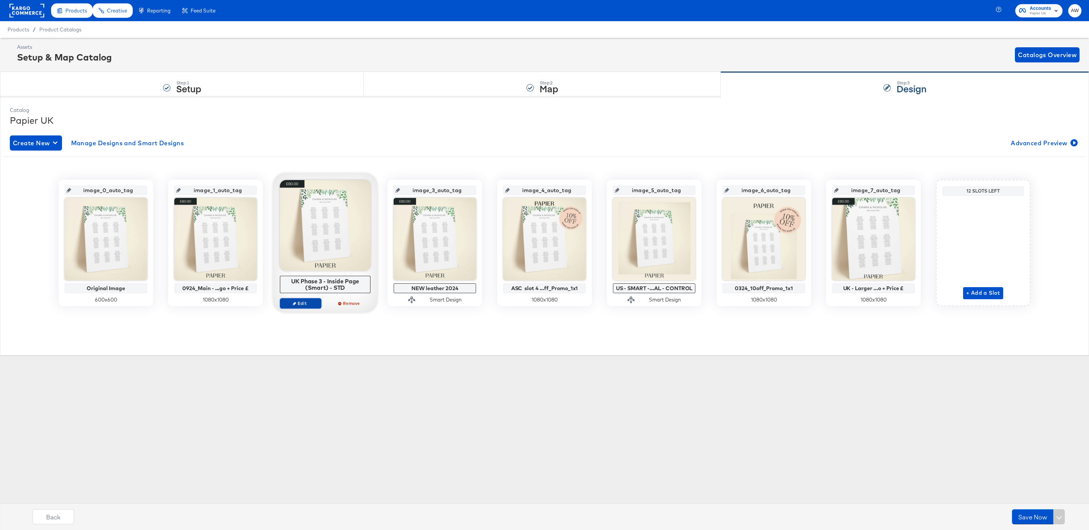
click at [308, 304] on span "Edit" at bounding box center [300, 303] width 35 height 6
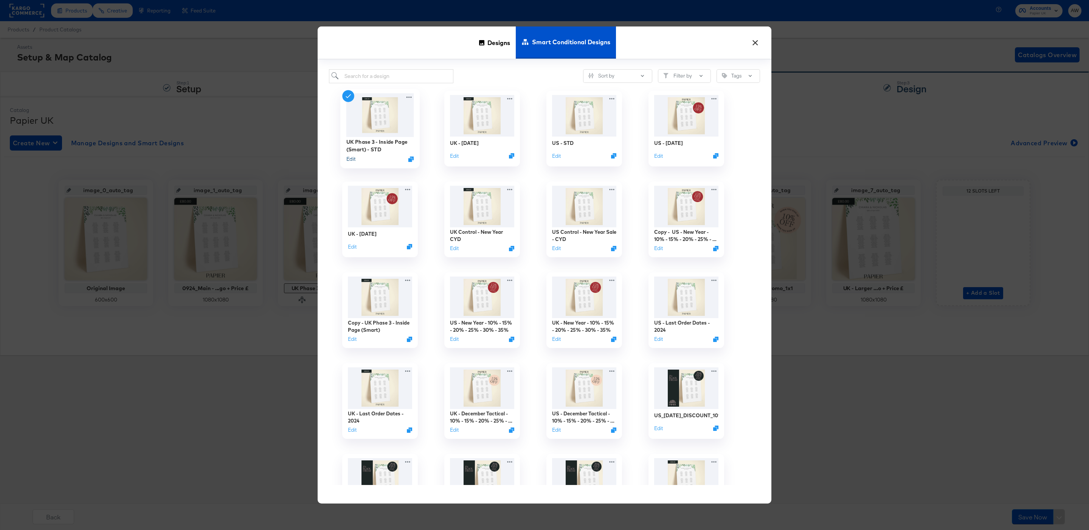
click at [352, 159] on button "Edit" at bounding box center [350, 158] width 9 height 7
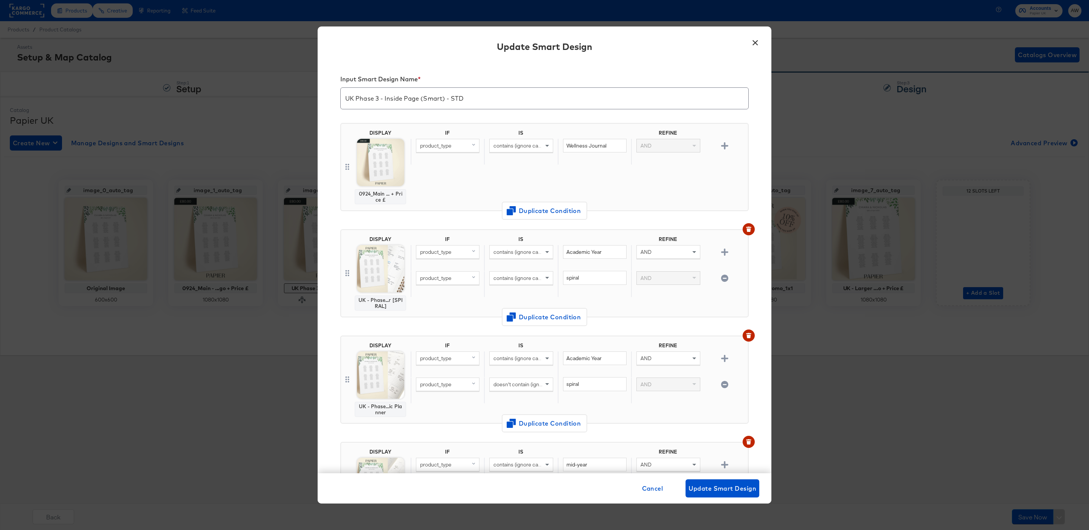
click at [757, 41] on button "×" at bounding box center [755, 41] width 14 height 14
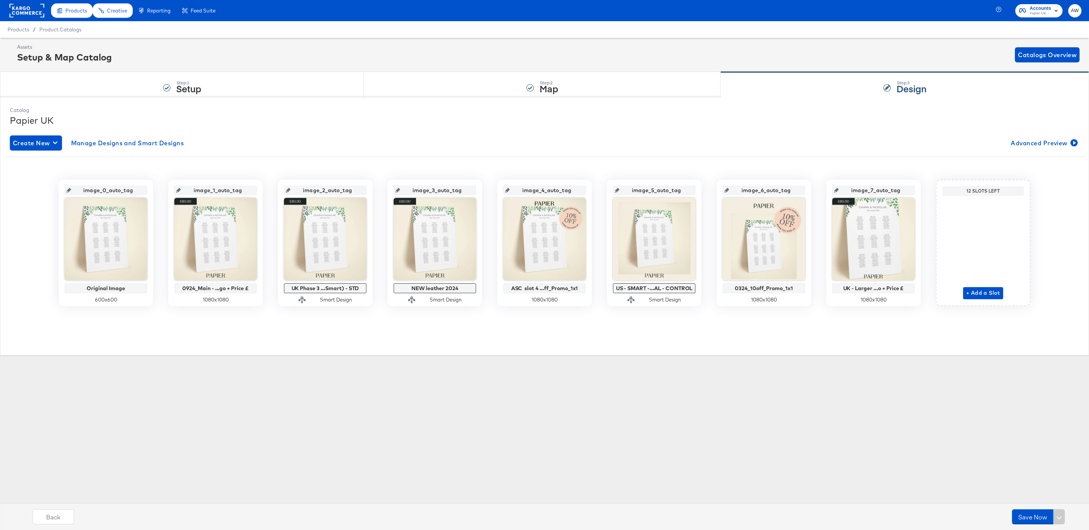
click at [245, 190] on input "image_1_auto_tag" at bounding box center [218, 187] width 74 height 20
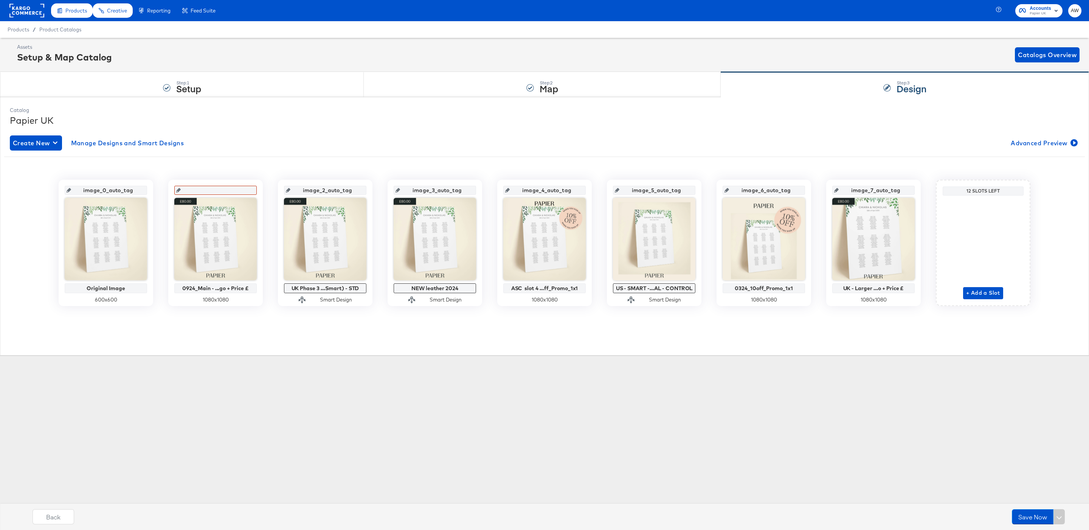
click at [311, 152] on div "Create New Manage Designs and Smart Designs Advanced Preview image_0_auto_tag O…" at bounding box center [544, 226] width 1069 height 194
click at [240, 185] on input "image_1_auto_tag" at bounding box center [218, 187] width 74 height 20
click at [223, 188] on input "image_1_auto_tag" at bounding box center [218, 187] width 74 height 20
click at [288, 153] on div "Create New Manage Designs and Smart Designs Advanced Preview image_0_auto_tag O…" at bounding box center [544, 226] width 1069 height 194
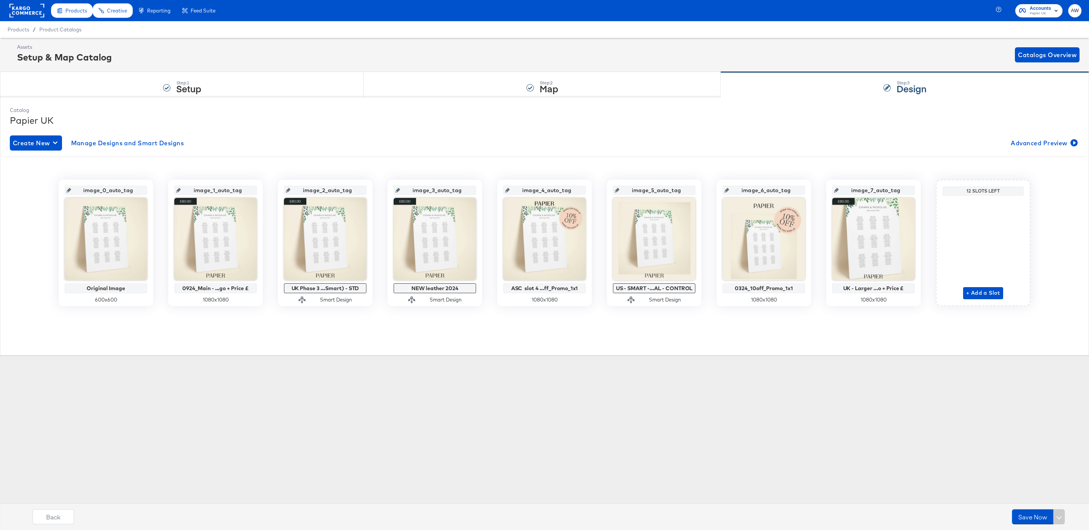
click at [228, 188] on input "image_1_auto_tag" at bounding box center [218, 187] width 74 height 20
click at [457, 193] on input "image_3_auto_tag" at bounding box center [437, 187] width 74 height 20
click at [443, 161] on div "image_0_auto_tag Original Image 600 x 600 image_1_auto_tag 0924_Main - ...go + …" at bounding box center [544, 239] width 1080 height 166
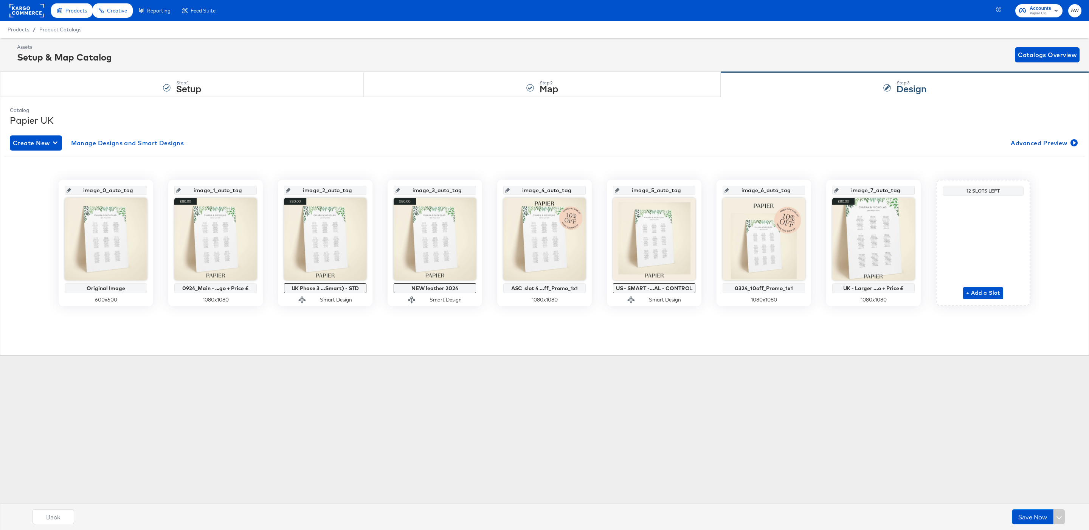
click at [398, 138] on div "Create New Manage Designs and Smart Designs Advanced Preview" at bounding box center [544, 142] width 1069 height 15
click at [32, 15] on rect at bounding box center [26, 11] width 35 height 14
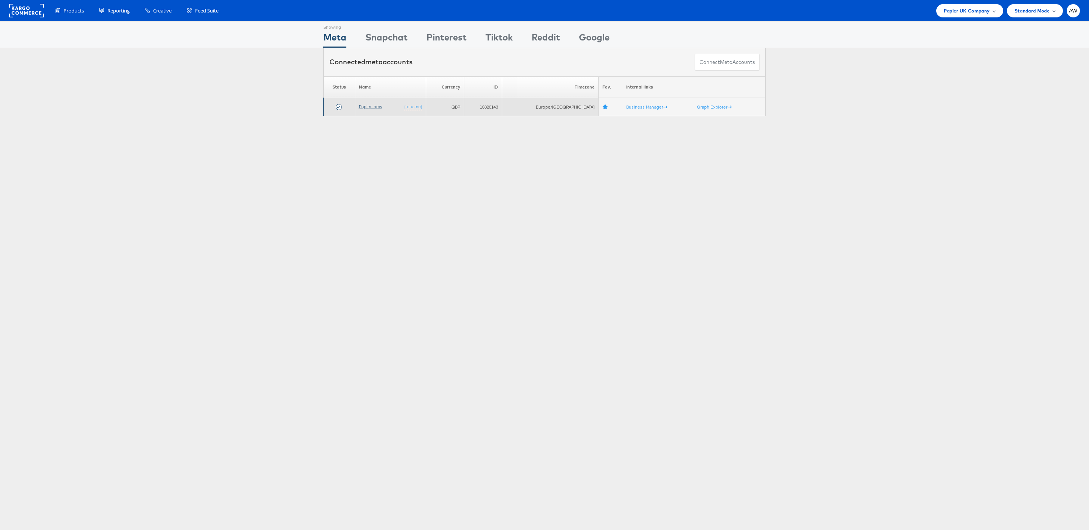
click at [376, 108] on link "Papier_new" at bounding box center [370, 107] width 23 height 6
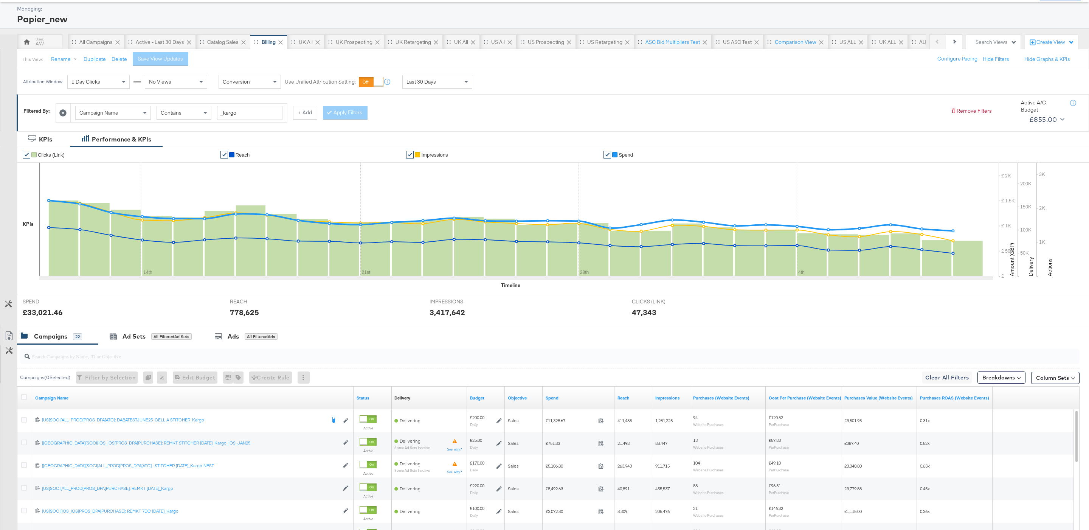
scroll to position [34, 0]
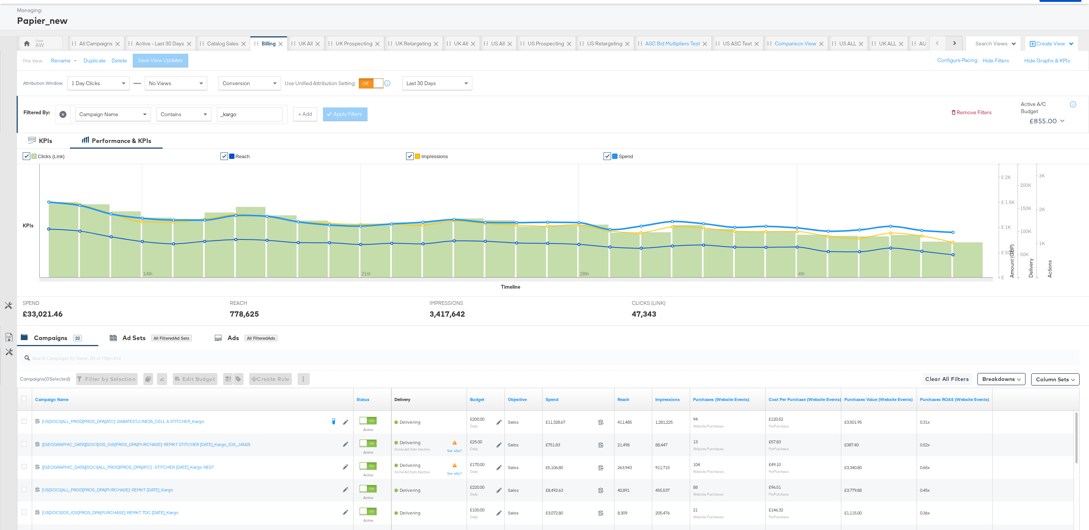
click at [958, 45] on button "Next" at bounding box center [954, 43] width 16 height 15
click at [937, 43] on icon at bounding box center [937, 43] width 4 height 4
click at [957, 43] on button "Next" at bounding box center [954, 43] width 16 height 15
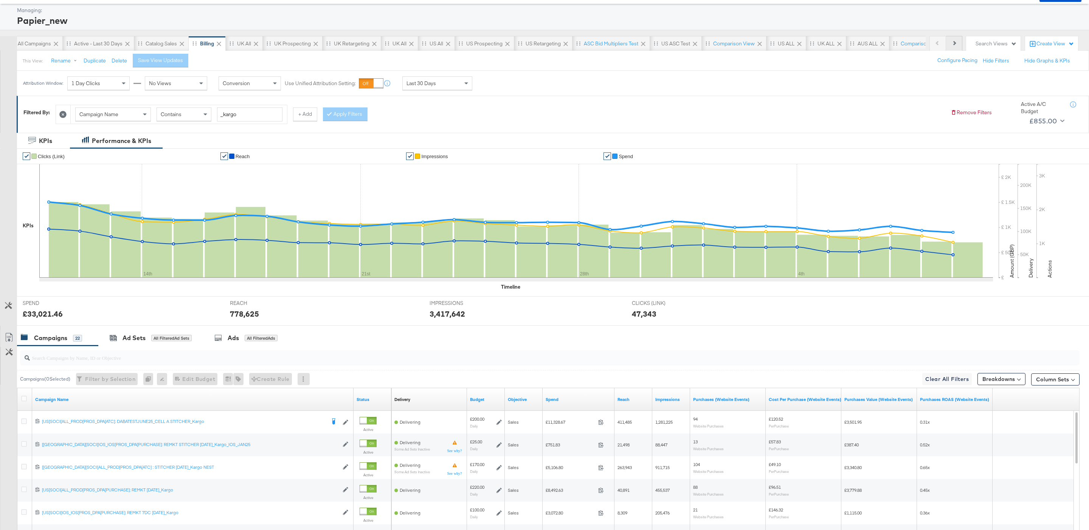
click at [957, 43] on button "Next" at bounding box center [954, 43] width 16 height 15
click at [956, 43] on button "Next" at bounding box center [954, 43] width 16 height 15
click at [823, 46] on div "US image Slots" at bounding box center [822, 43] width 35 height 7
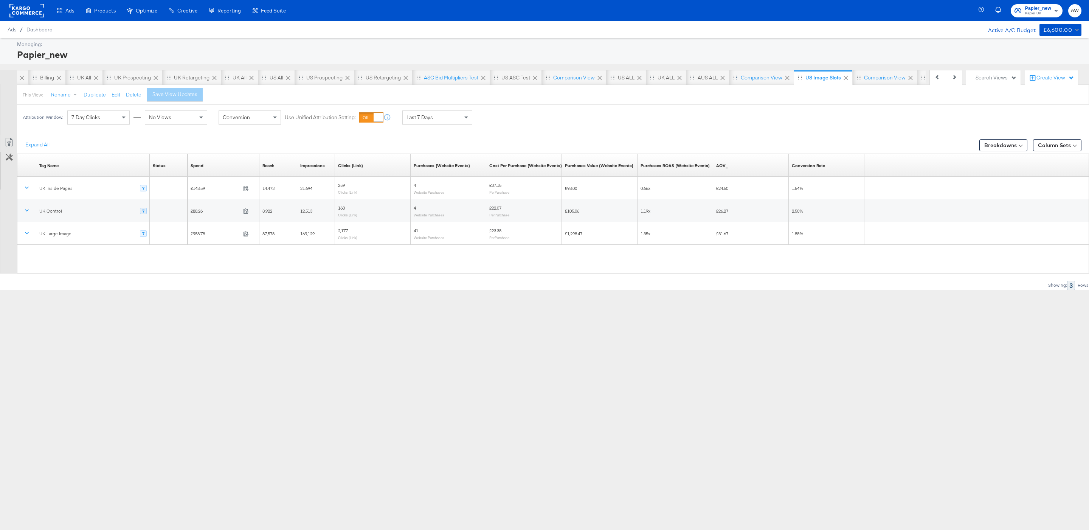
scroll to position [0, 274]
click at [726, 77] on div "Comparison View" at bounding box center [712, 77] width 42 height 7
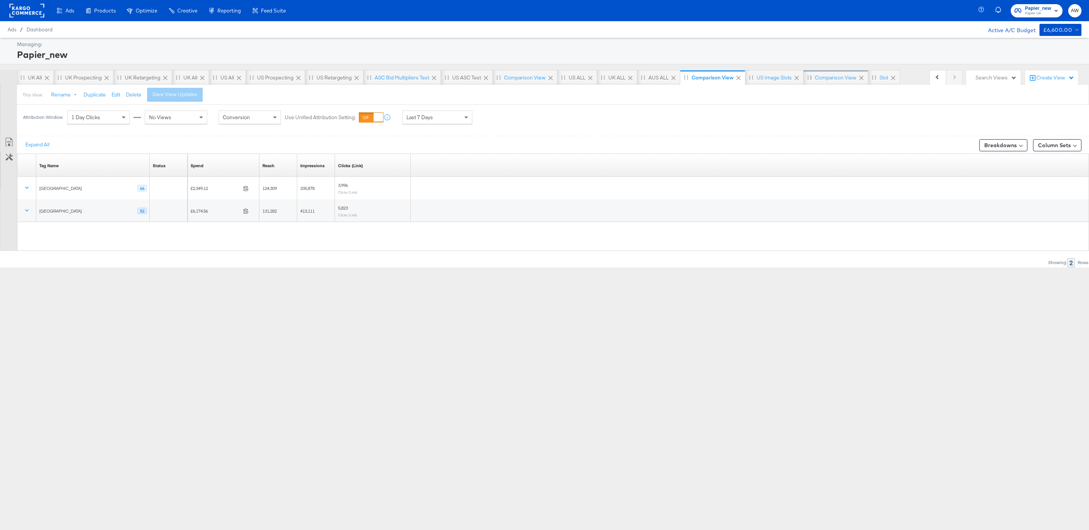
click at [825, 83] on div "Comparison View" at bounding box center [835, 77] width 65 height 15
click at [883, 76] on div "slot" at bounding box center [883, 77] width 9 height 7
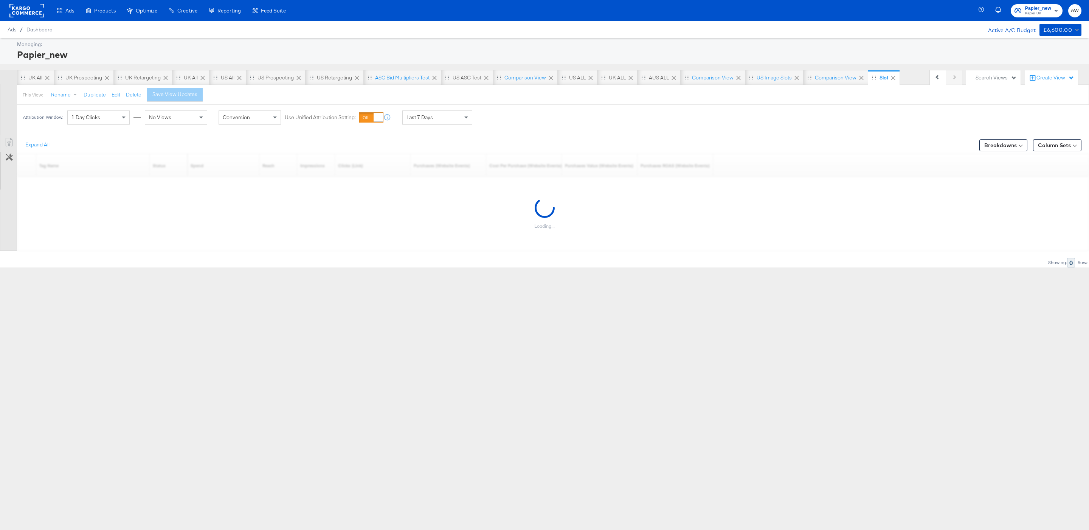
click at [983, 77] on div "Search Views" at bounding box center [995, 77] width 41 height 7
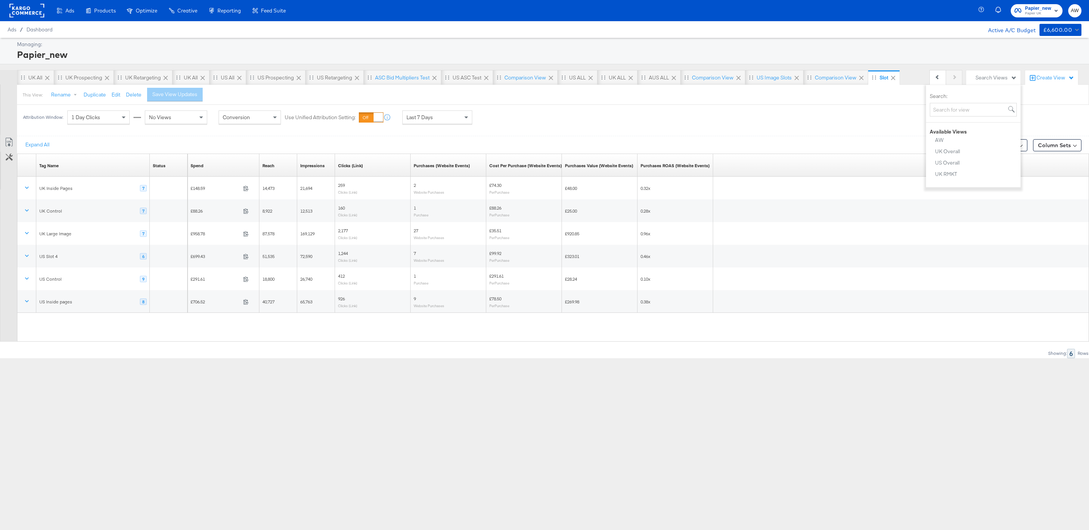
click at [767, 124] on div "Attribution Window: 1 Day Clicks No Views Conversion Use Unified Attribution Se…" at bounding box center [544, 117] width 1089 height 25
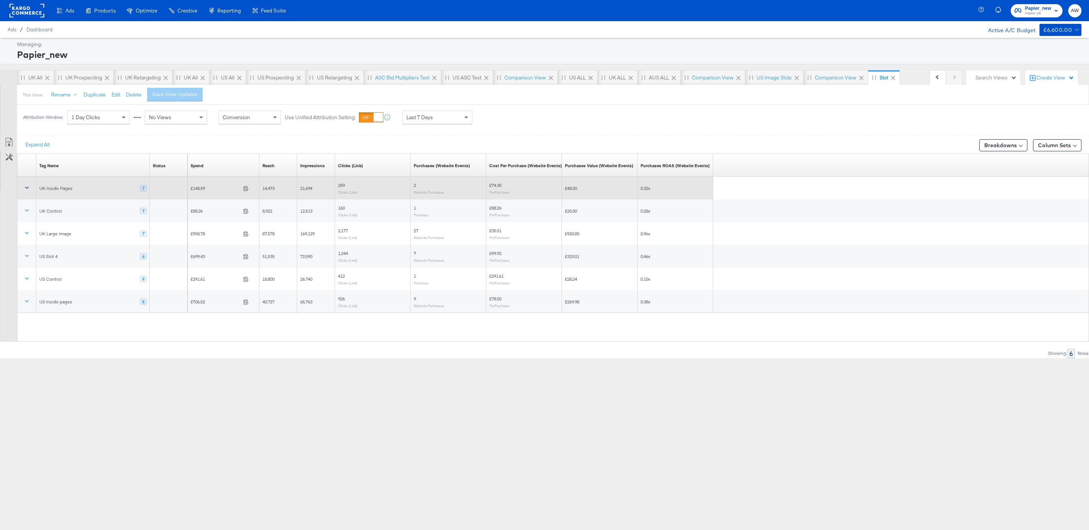
click at [26, 190] on icon at bounding box center [27, 188] width 8 height 8
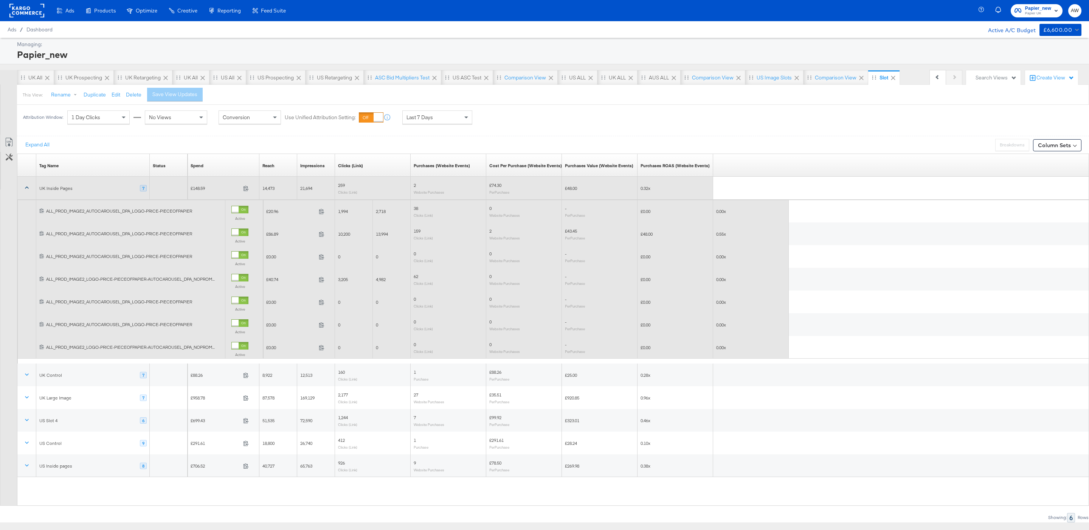
click at [26, 189] on icon at bounding box center [27, 188] width 8 height 8
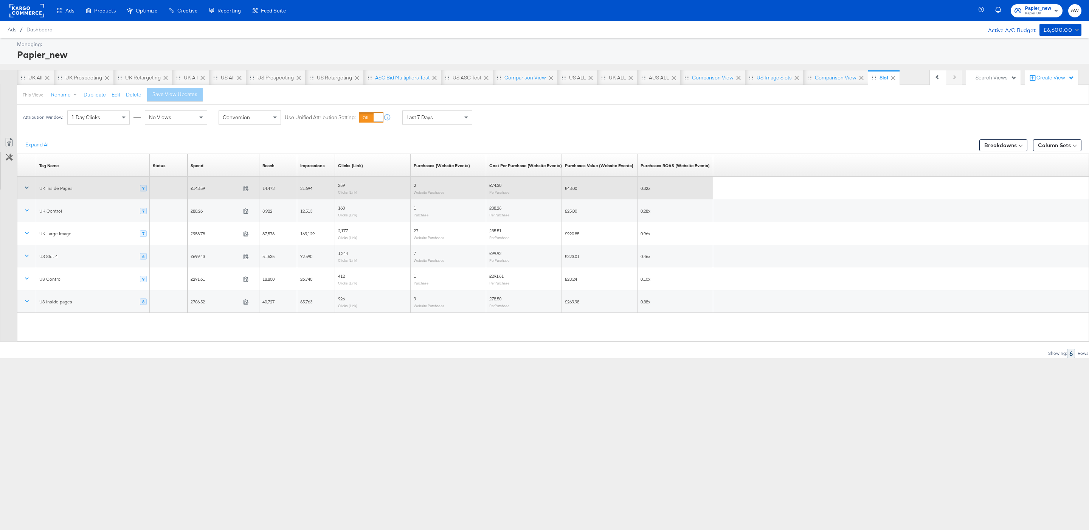
click at [84, 187] on div "UK Inside Pages 7" at bounding box center [92, 188] width 107 height 7
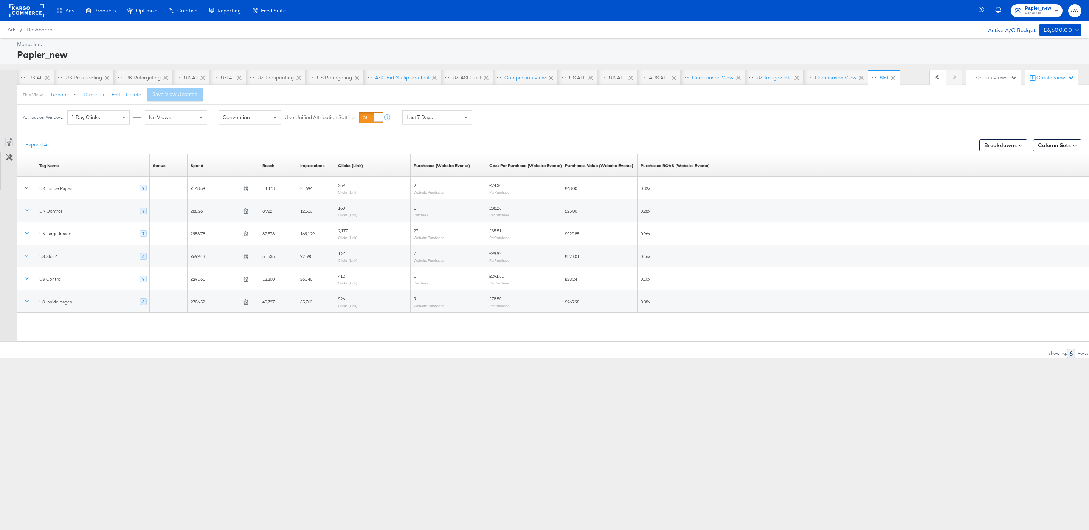
click at [287, 140] on div "Expand All Breakdowns Column Sets" at bounding box center [553, 145] width 1072 height 18
click at [269, 132] on div at bounding box center [544, 133] width 1089 height 6
click at [71, 79] on div "UK Prospecting" at bounding box center [83, 77] width 37 height 7
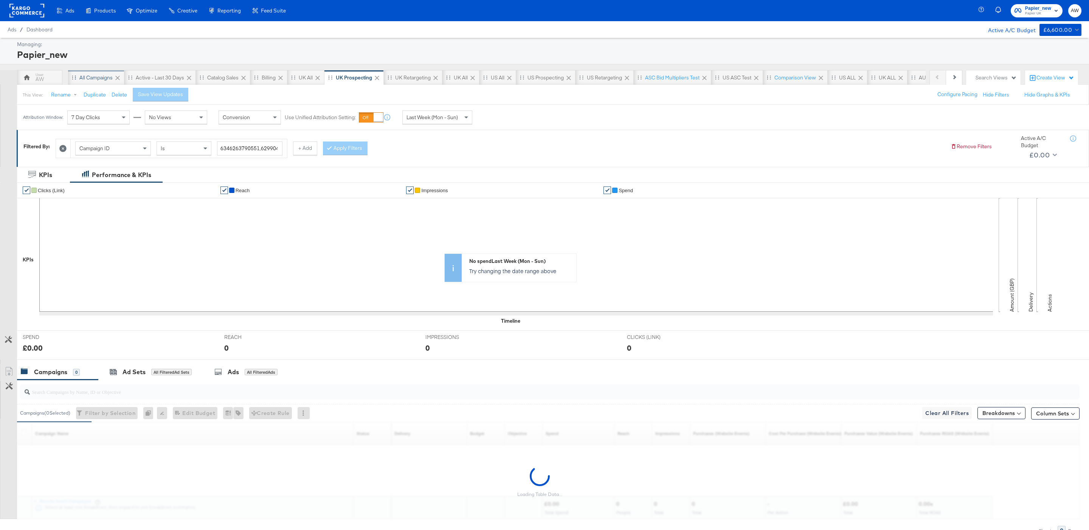
click at [95, 77] on div "All Campaigns" at bounding box center [95, 77] width 33 height 7
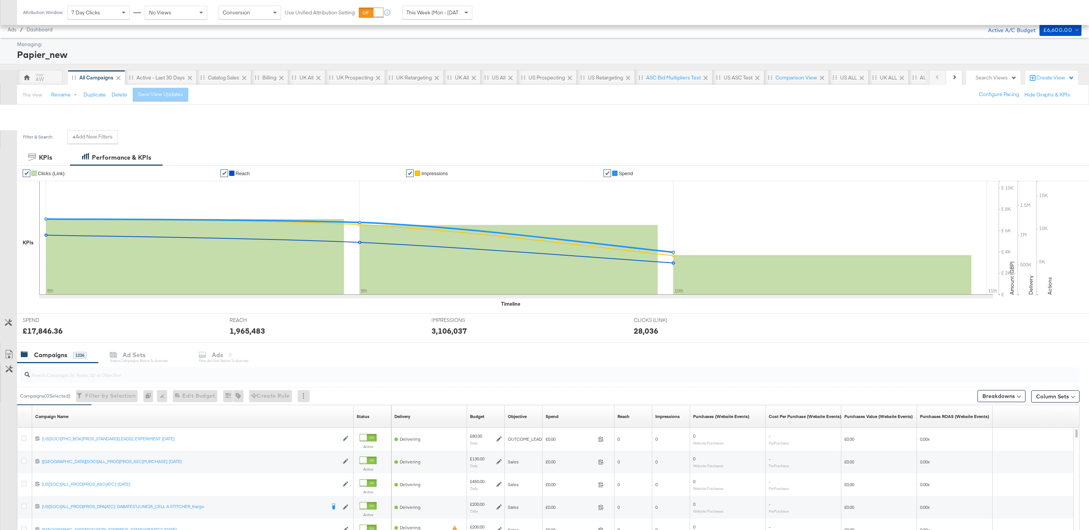
scroll to position [136, 0]
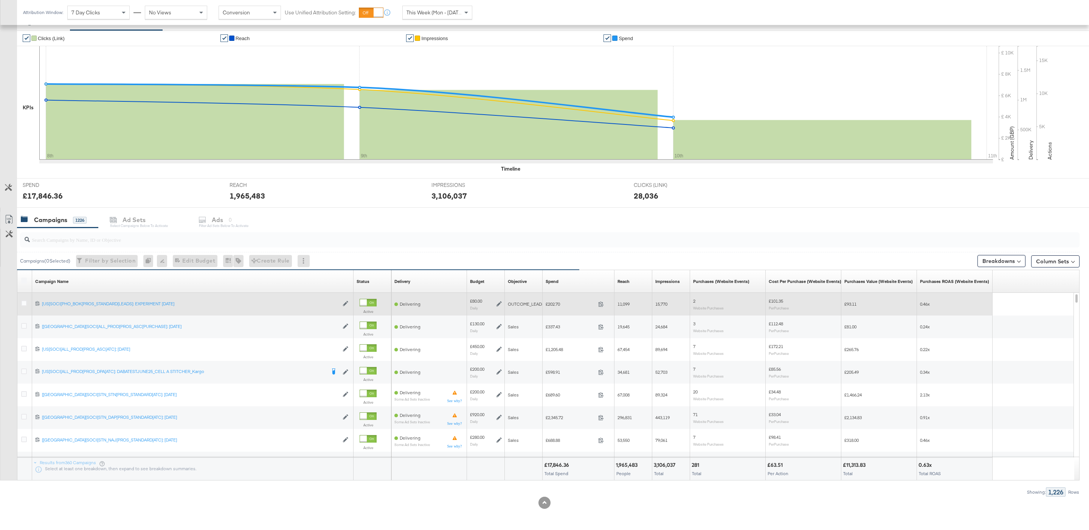
click at [29, 300] on div at bounding box center [25, 304] width 14 height 14
click at [25, 300] on icon at bounding box center [24, 303] width 6 height 6
click at [0, 0] on input "checkbox" at bounding box center [0, 0] width 0 height 0
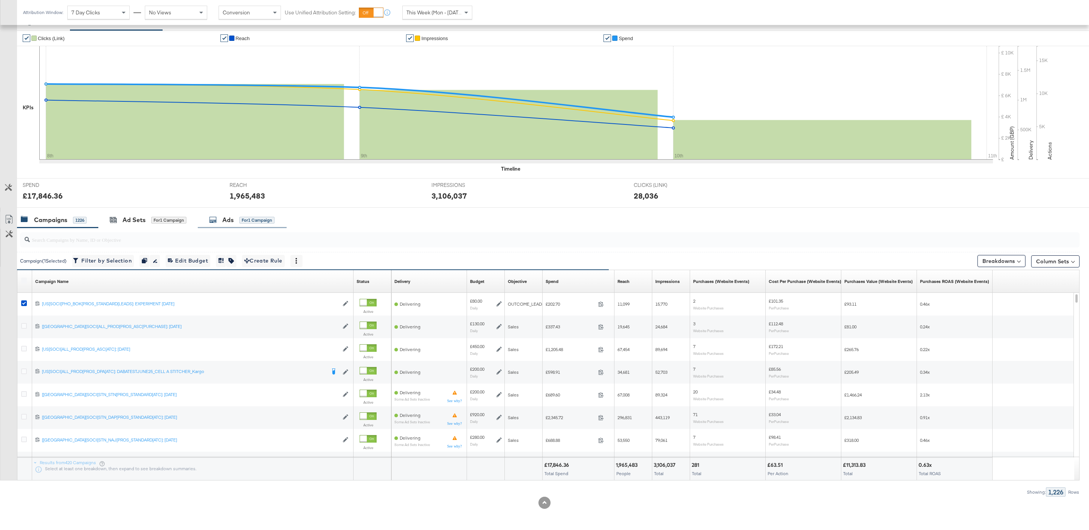
click at [234, 215] on div "Ads" at bounding box center [227, 219] width 11 height 9
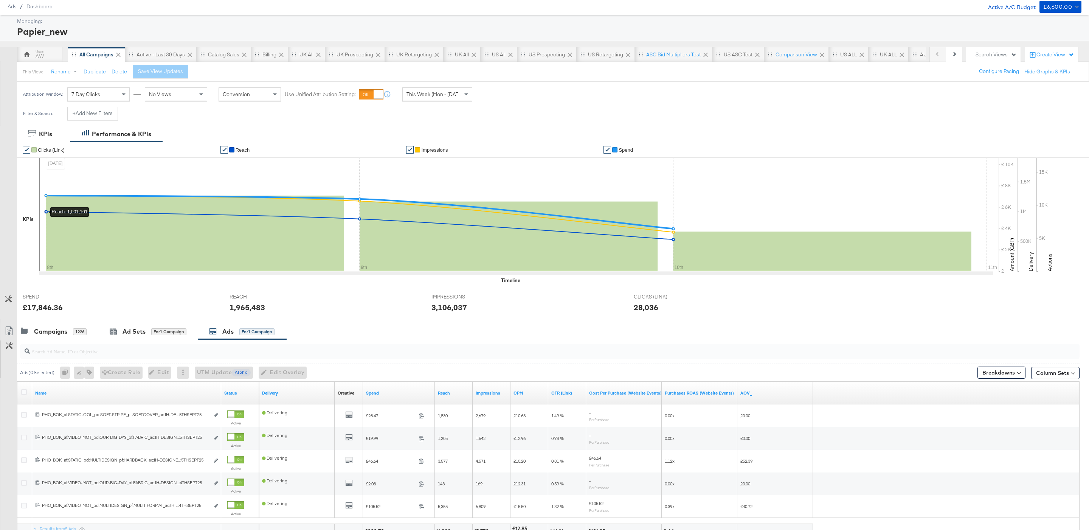
scroll to position [66, 0]
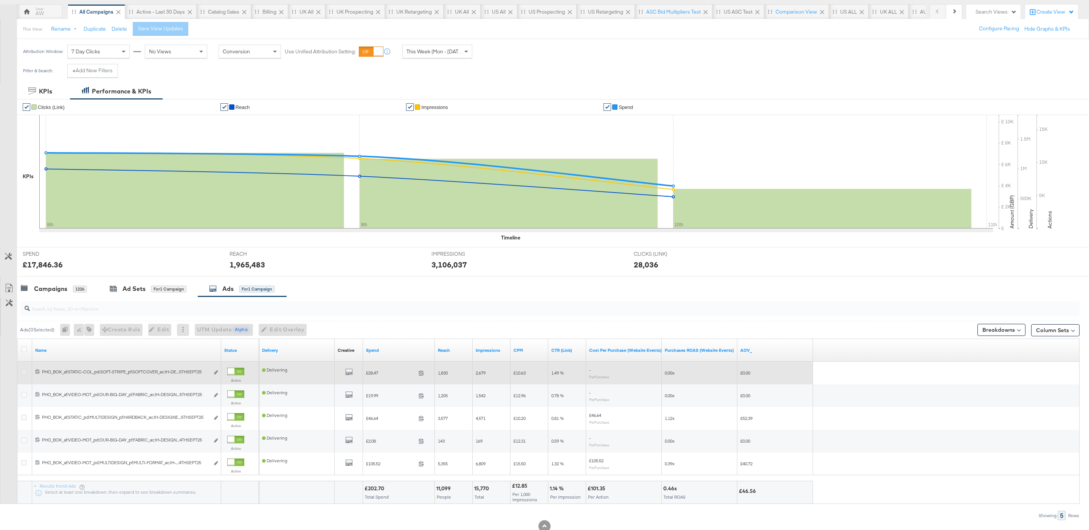
click at [22, 374] on icon at bounding box center [24, 372] width 6 height 6
click at [0, 0] on input "checkbox" at bounding box center [0, 0] width 0 height 0
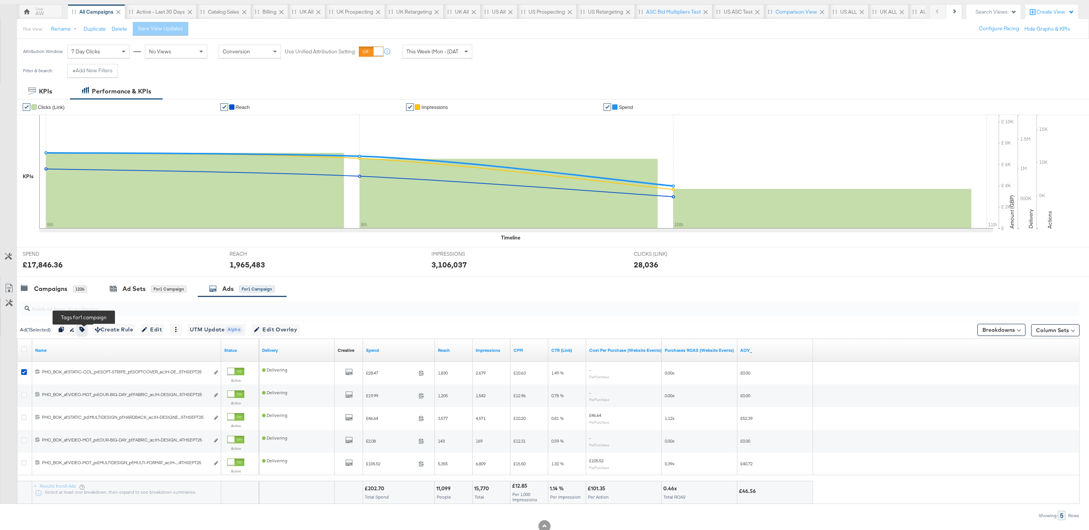
click at [85, 335] on button "button" at bounding box center [82, 330] width 10 height 12
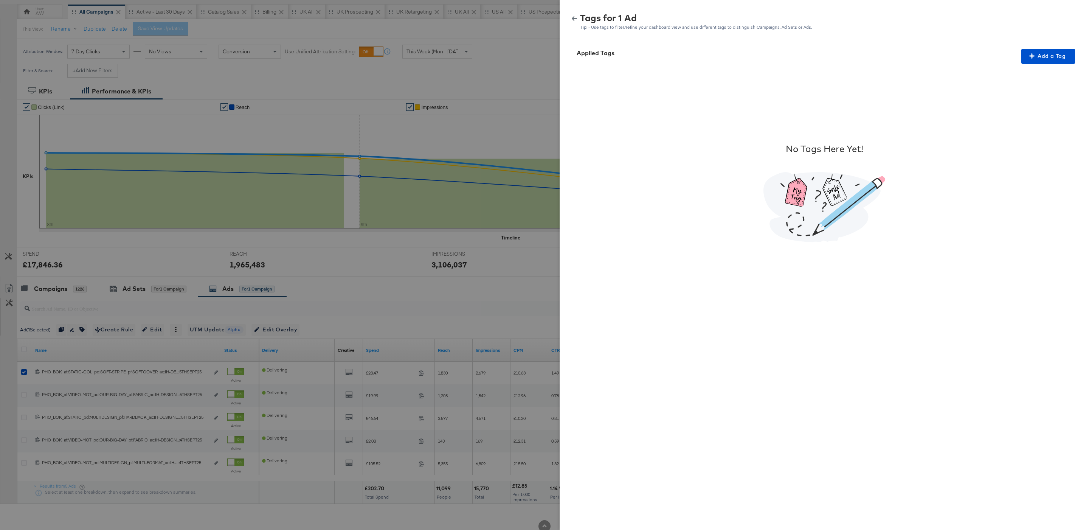
click at [573, 18] on icon "button" at bounding box center [573, 18] width 5 height 5
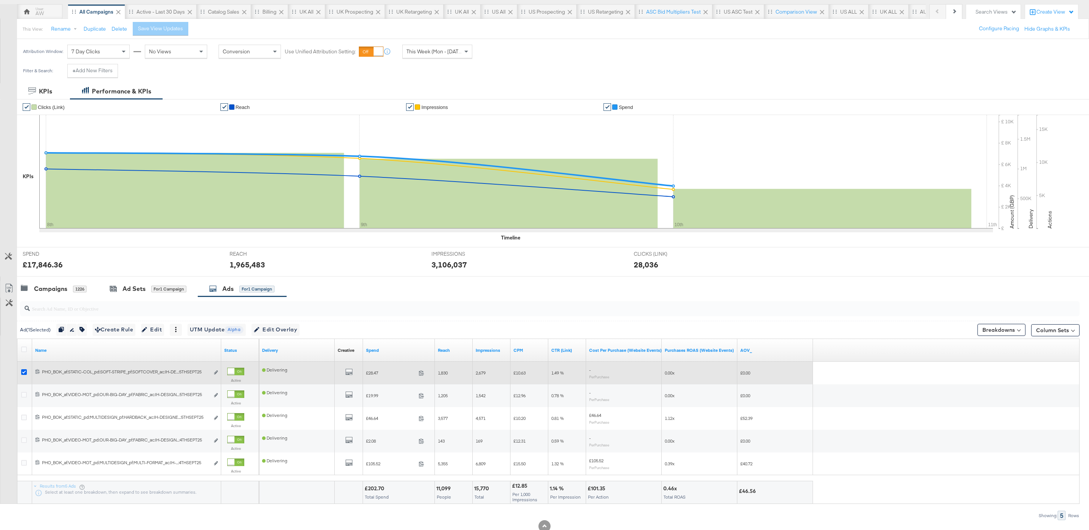
click at [22, 373] on icon at bounding box center [24, 372] width 6 height 6
click at [0, 0] on input "checkbox" at bounding box center [0, 0] width 0 height 0
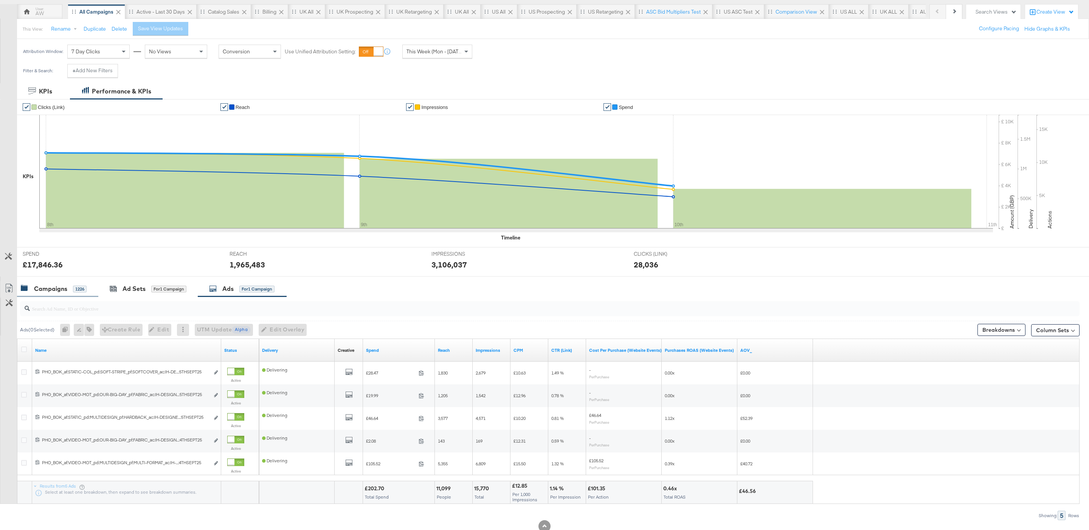
click at [72, 294] on div "Campaigns 1226" at bounding box center [57, 288] width 81 height 16
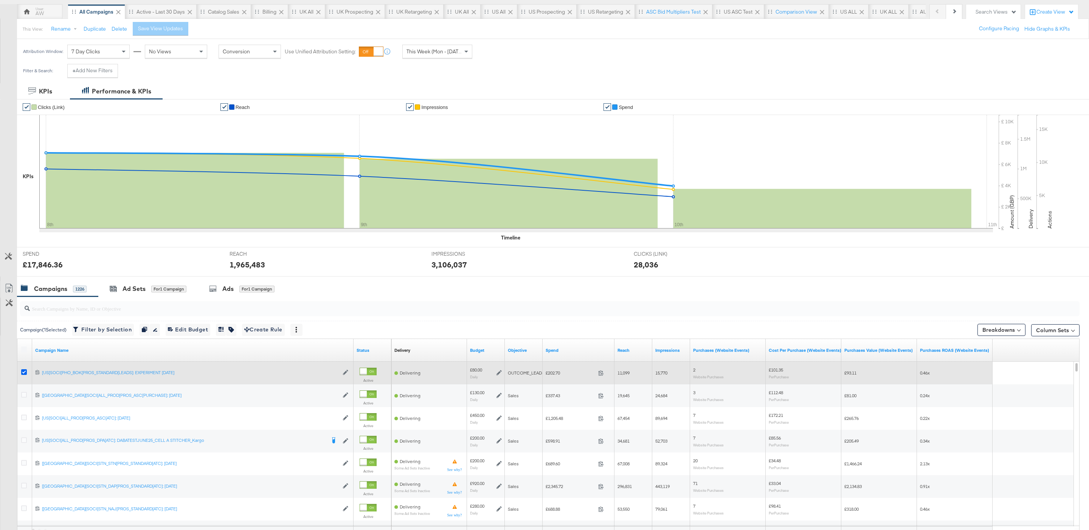
click at [24, 373] on icon at bounding box center [24, 372] width 6 height 6
click at [0, 0] on input "checkbox" at bounding box center [0, 0] width 0 height 0
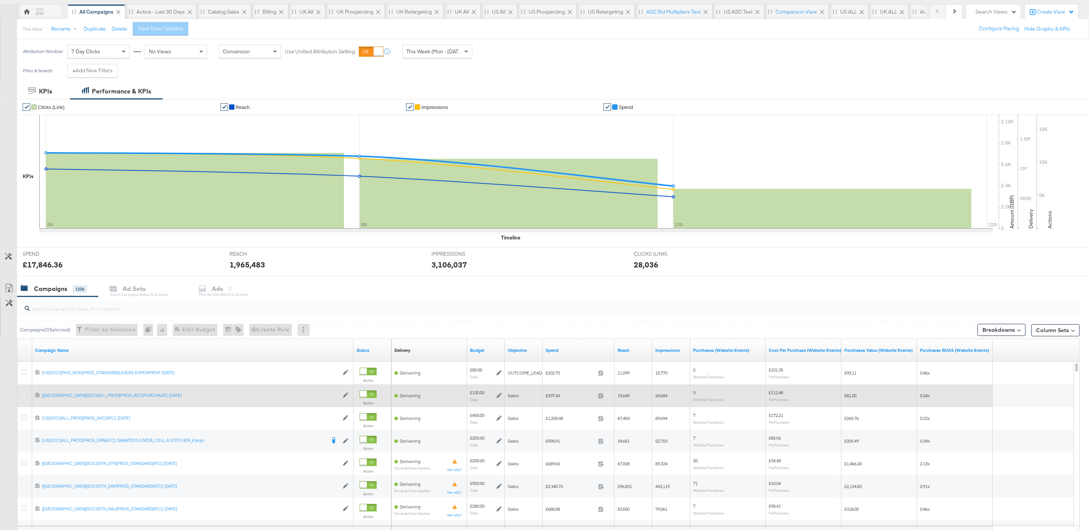
click at [25, 397] on icon at bounding box center [24, 395] width 6 height 6
click at [0, 0] on input "checkbox" at bounding box center [0, 0] width 0 height 0
click at [25, 397] on icon at bounding box center [24, 395] width 6 height 6
click at [0, 0] on input "checkbox" at bounding box center [0, 0] width 0 height 0
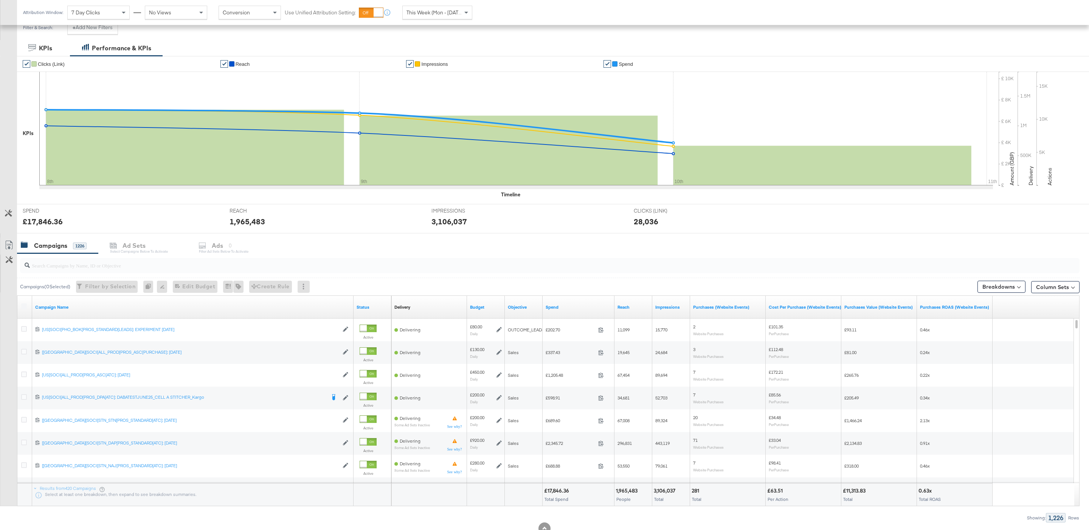
scroll to position [110, 0]
click at [239, 243] on div "Campaigns 1226 Ad Sets Select Campaigns below to activate Ads 0 Filter Ad Sets …" at bounding box center [553, 245] width 1072 height 16
click at [221, 245] on div "Campaigns 1226 Ad Sets Select Campaigns below to activate Ads 0 Filter Ad Sets …" at bounding box center [553, 245] width 1072 height 16
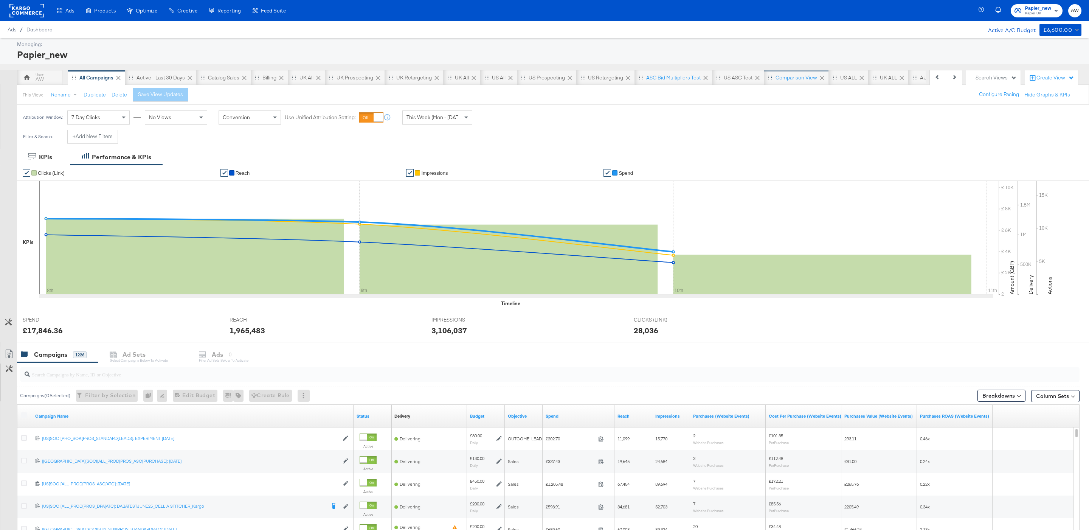
scroll to position [0, 274]
click at [883, 79] on div "slot" at bounding box center [883, 77] width 9 height 7
